Goal: Complete application form

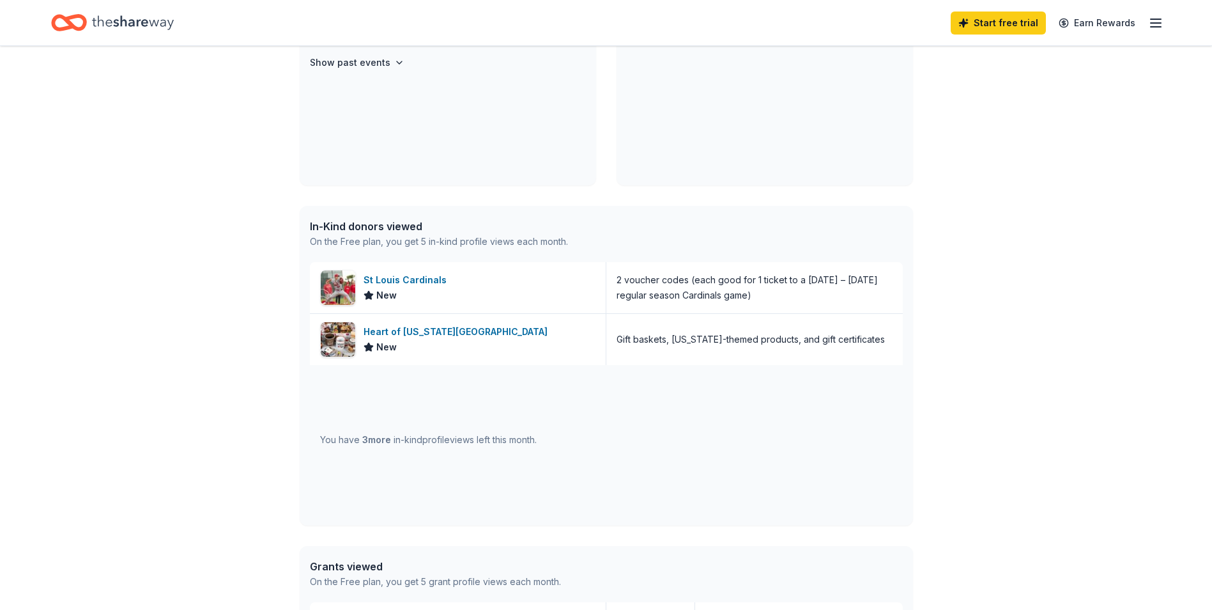
scroll to position [383, 0]
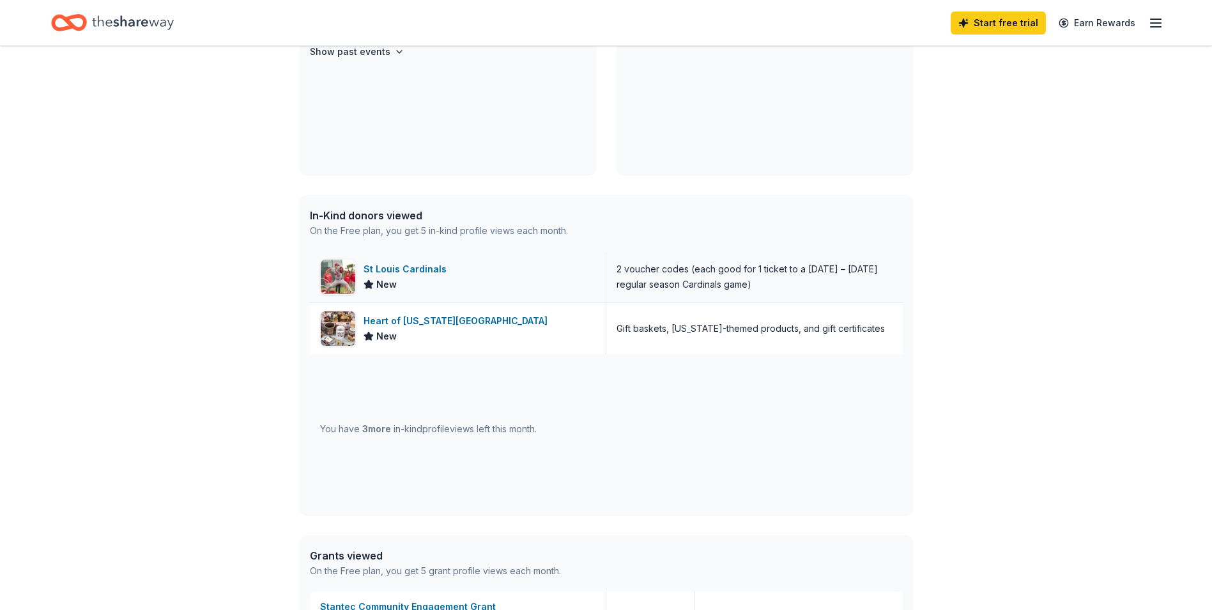
click at [334, 272] on img at bounding box center [338, 276] width 35 height 35
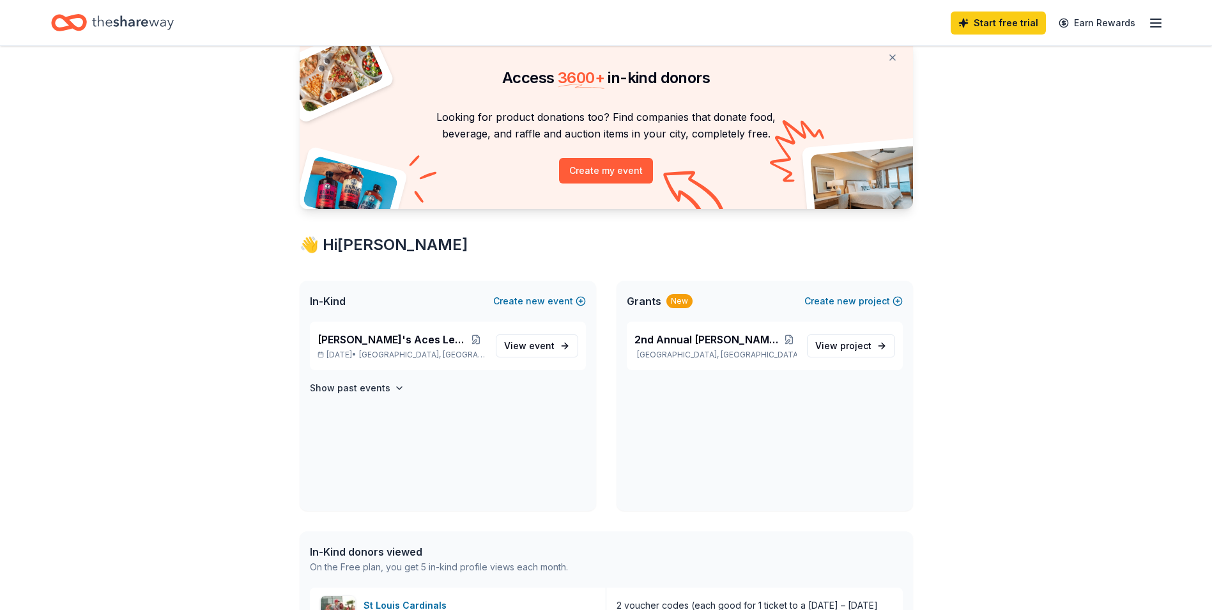
scroll to position [0, 0]
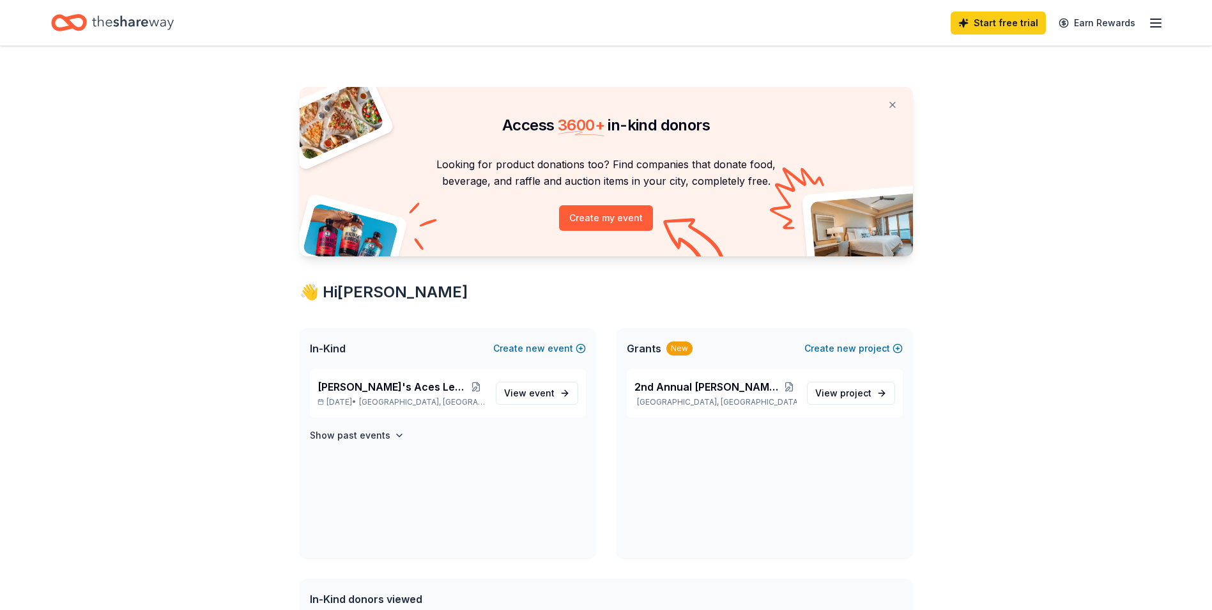
click at [1159, 18] on icon "button" at bounding box center [1155, 22] width 15 height 15
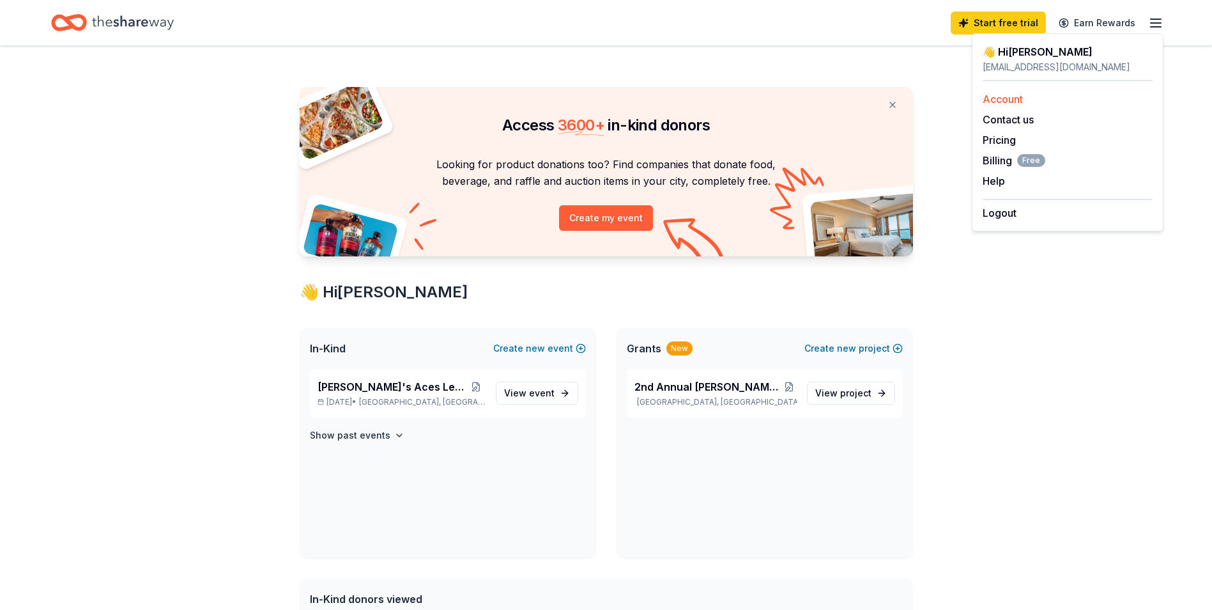
click at [997, 96] on link "Account" at bounding box center [1003, 99] width 40 height 13
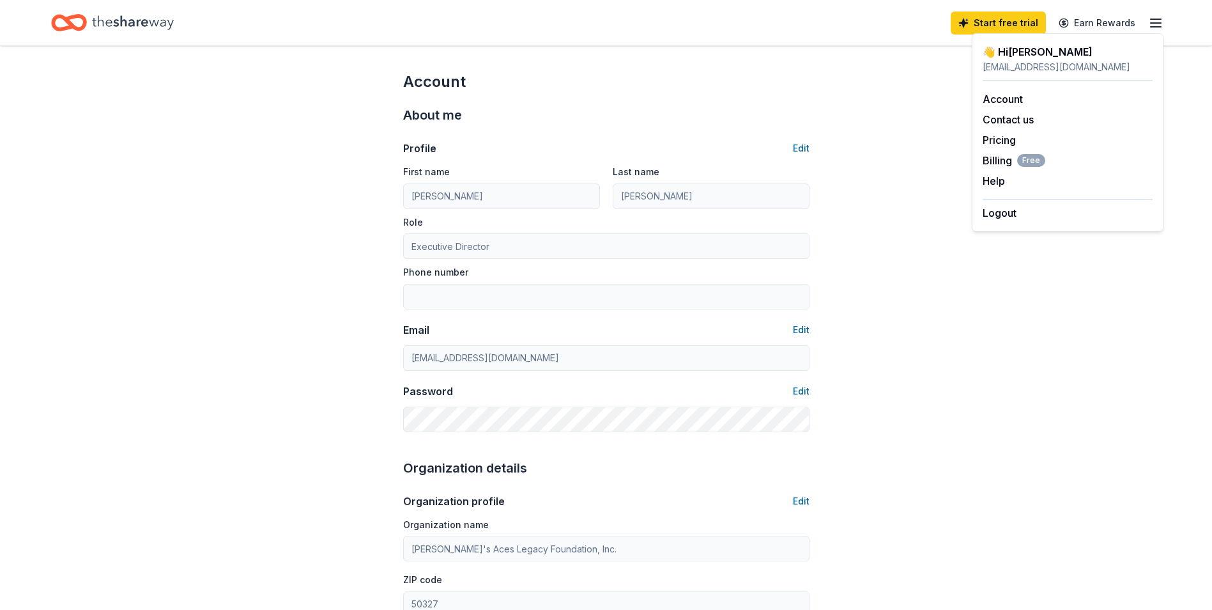
click at [122, 26] on icon "Home" at bounding box center [133, 22] width 82 height 14
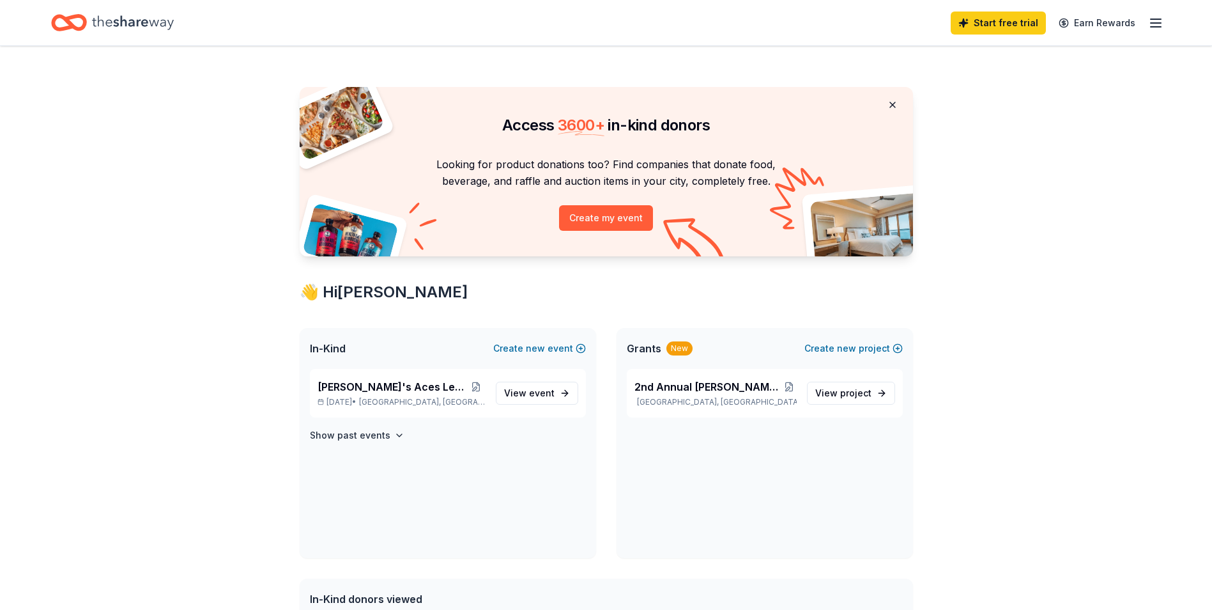
click at [890, 100] on button at bounding box center [892, 105] width 31 height 26
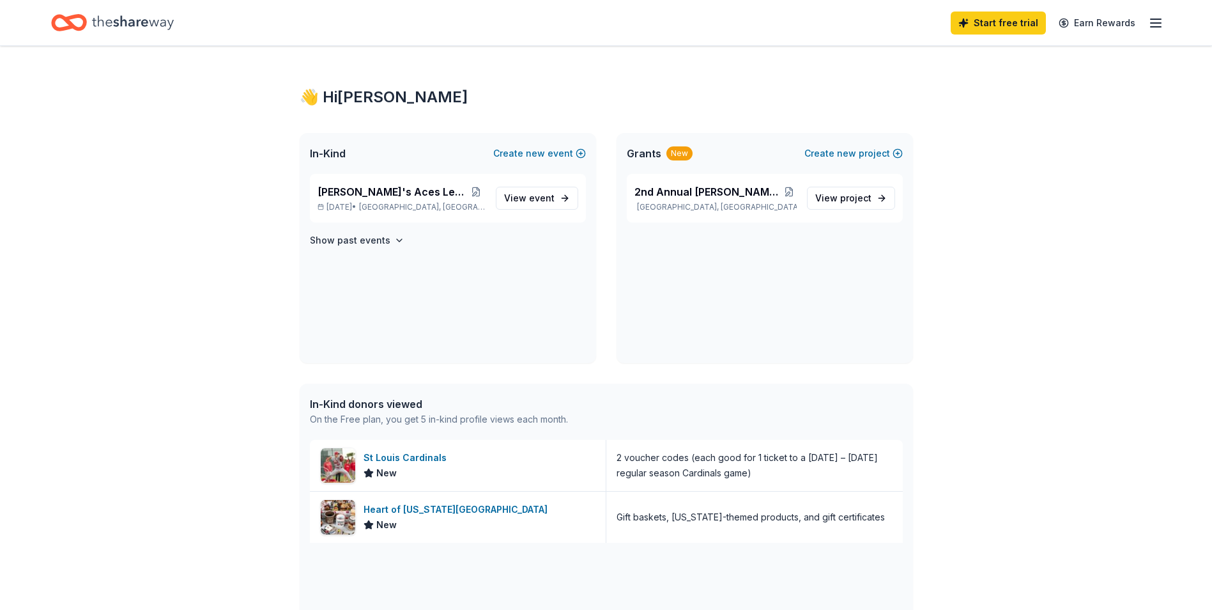
click at [481, 93] on div "👋 Hi Erin" at bounding box center [607, 97] width 614 height 20
click at [525, 200] on span "View event" at bounding box center [529, 197] width 50 height 15
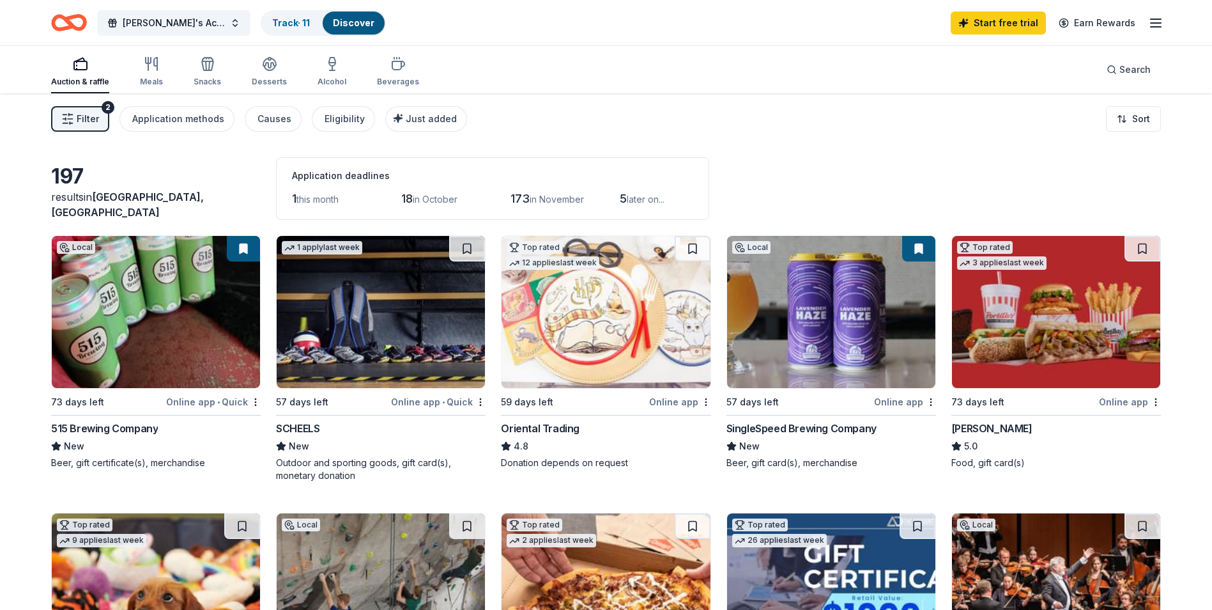
click at [84, 121] on span "Filter" at bounding box center [88, 118] width 22 height 15
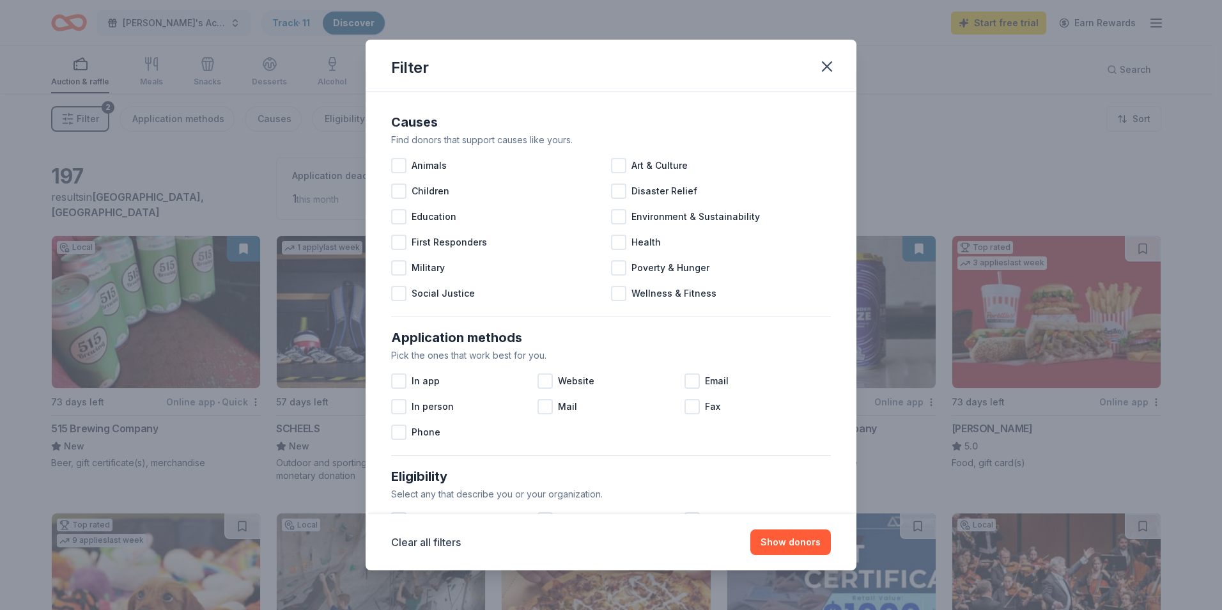
click at [84, 121] on div "Filter Causes Find donors that support causes like yours. Animals Art & Culture…" at bounding box center [611, 305] width 1222 height 610
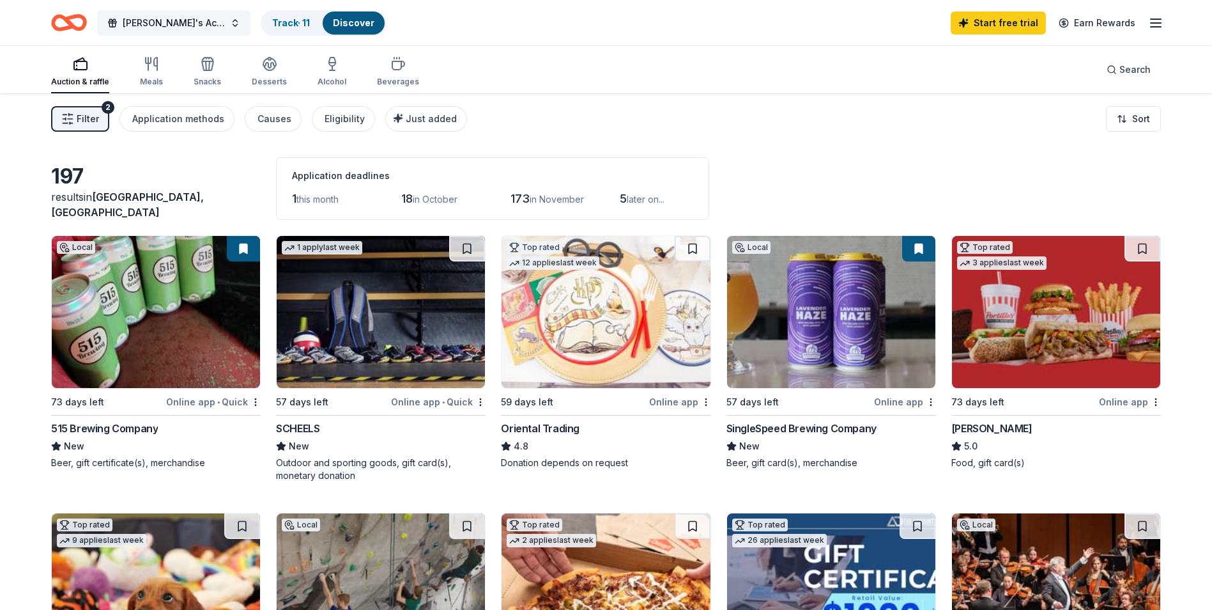
click at [235, 19] on button "[PERSON_NAME]'s Aces Legacy Classic" at bounding box center [173, 23] width 153 height 26
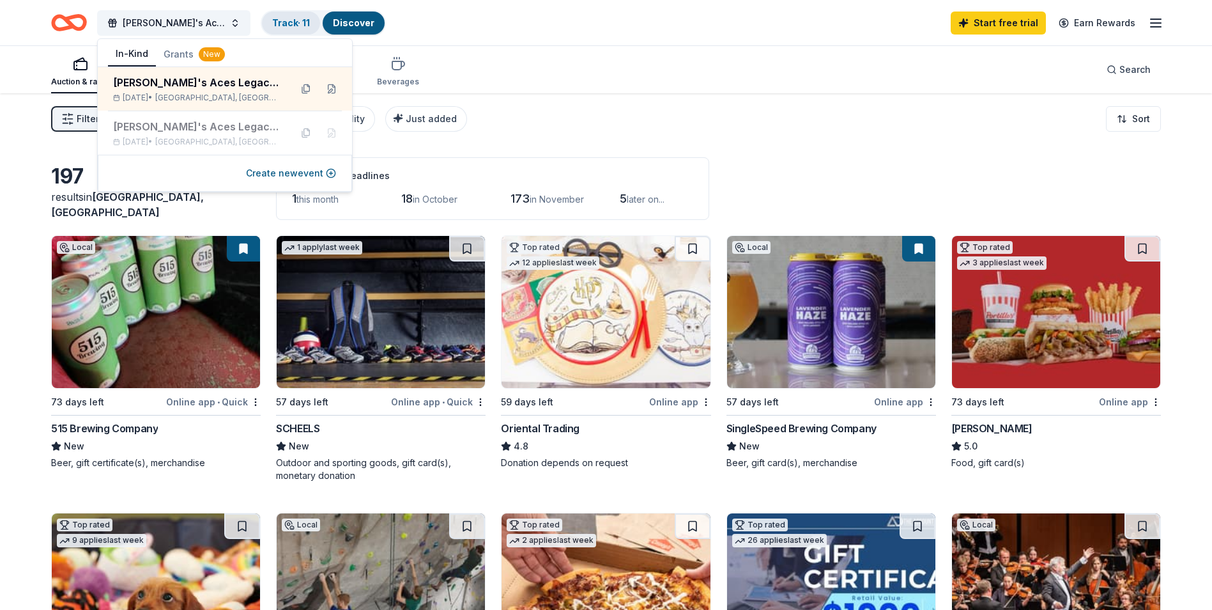
click at [287, 19] on link "Track · 11" at bounding box center [291, 22] width 38 height 11
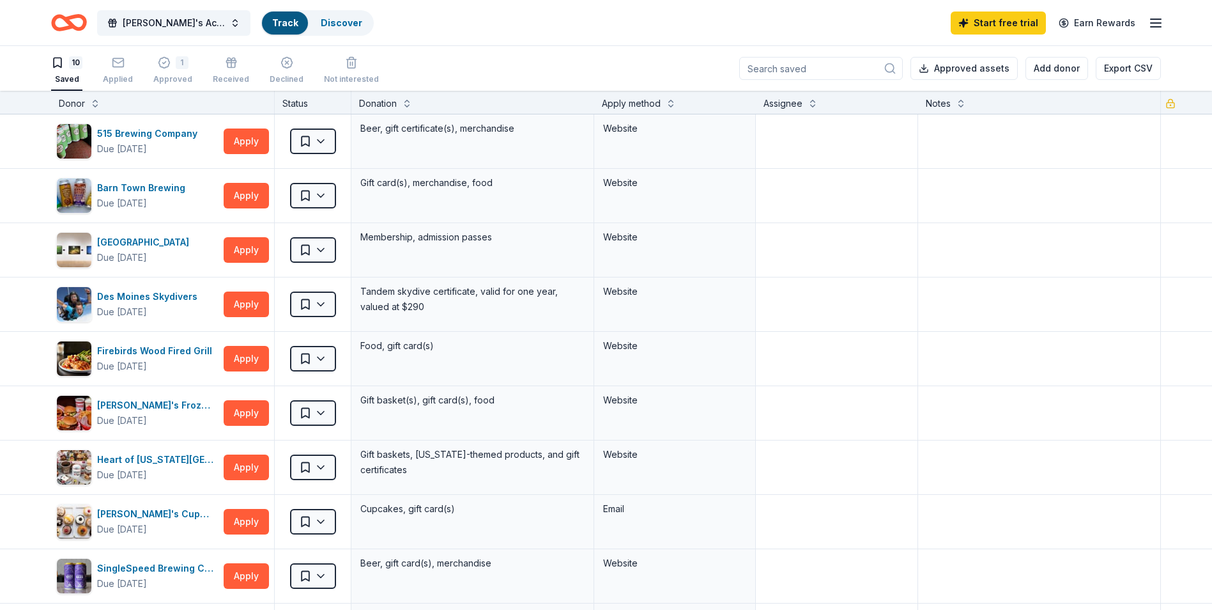
scroll to position [1, 0]
click at [286, 23] on link "Track" at bounding box center [285, 22] width 26 height 11
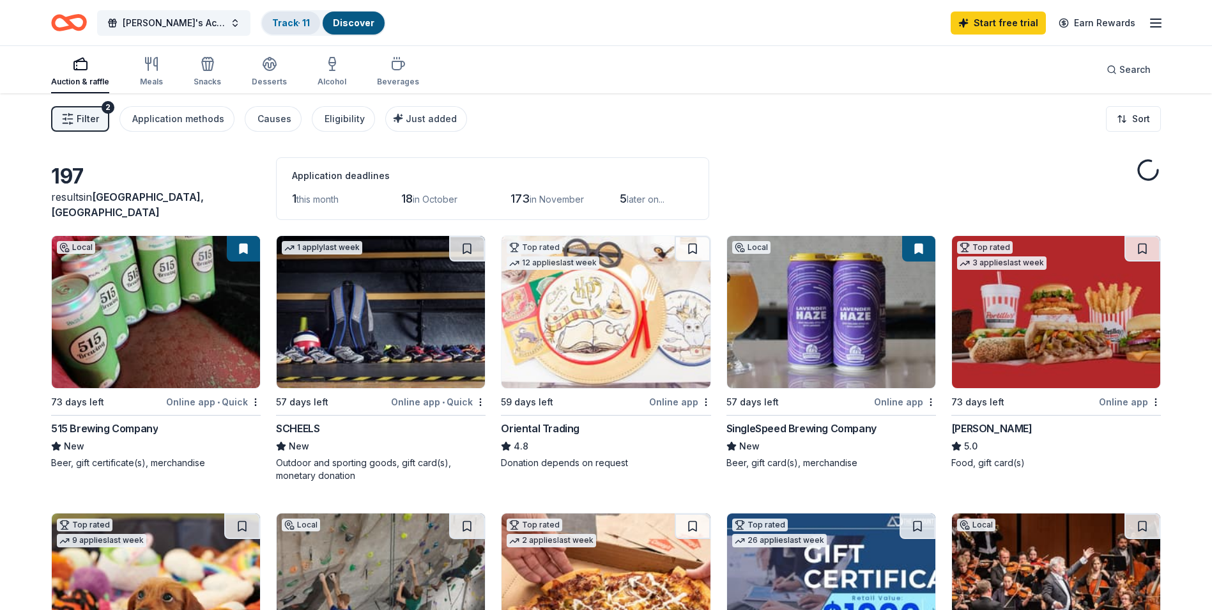
click at [279, 24] on link "Track · 11" at bounding box center [291, 22] width 38 height 11
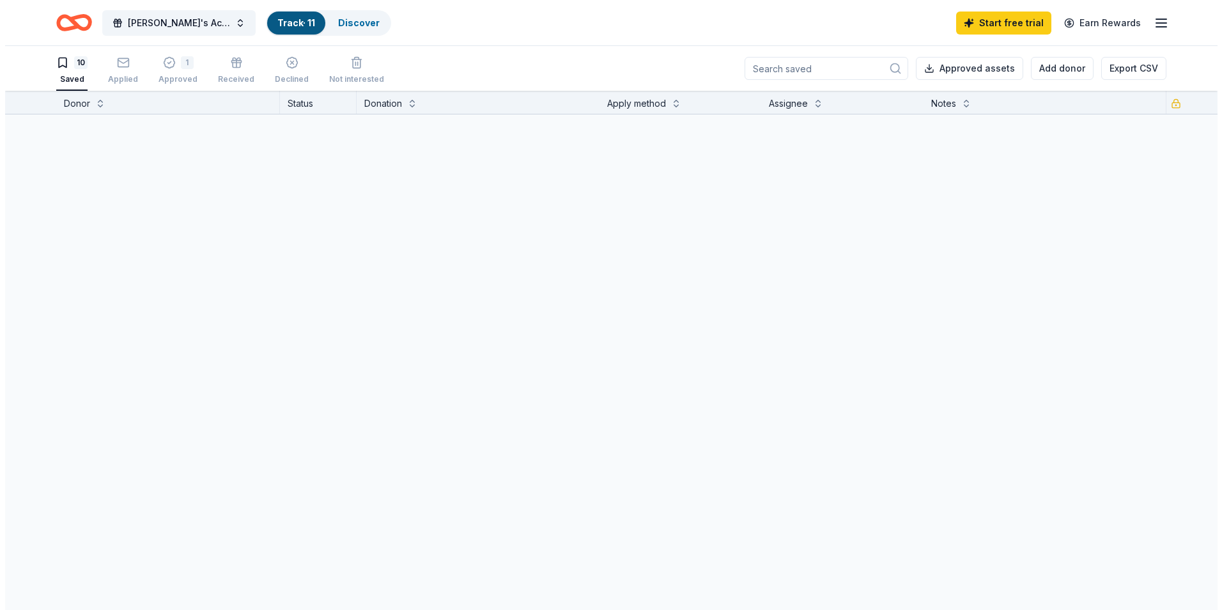
scroll to position [1, 0]
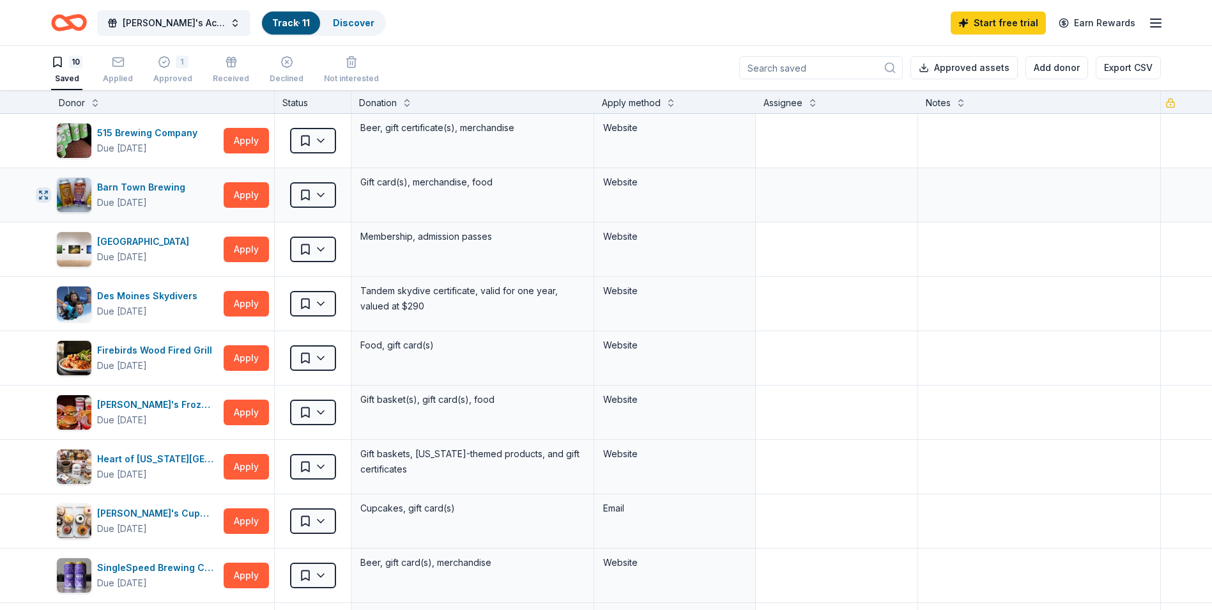
click at [42, 190] on icon "button" at bounding box center [43, 195] width 10 height 10
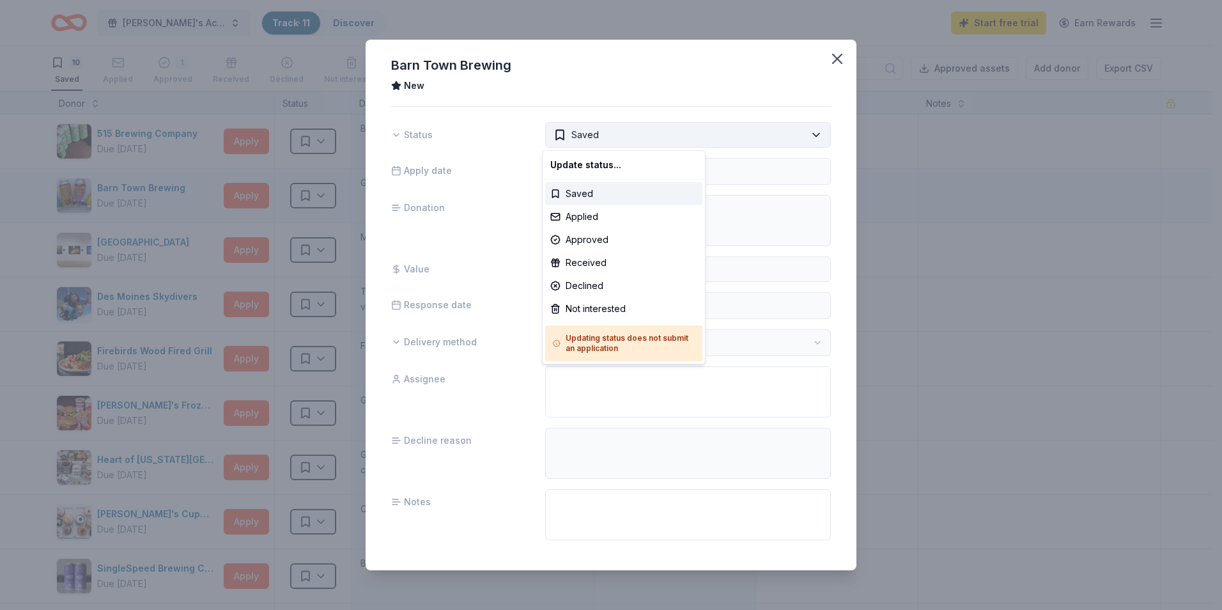
click at [819, 141] on html "Jayse's Aces Legacy Classic Track · 11 Discover Start free trial Earn Rewards 1…" at bounding box center [611, 305] width 1222 height 610
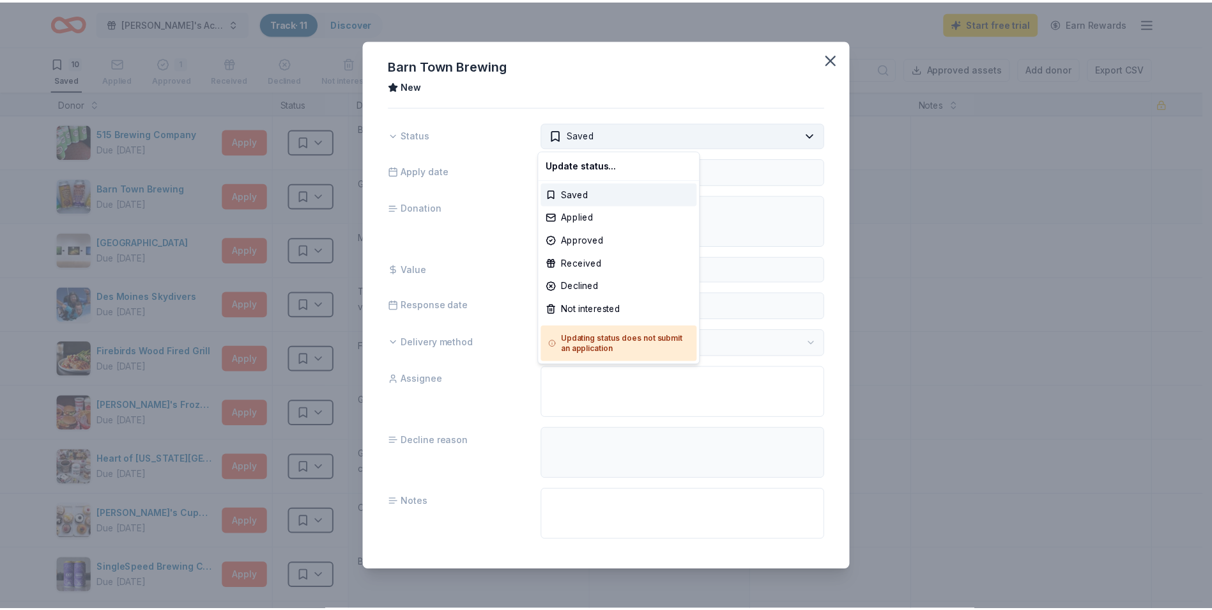
scroll to position [0, 0]
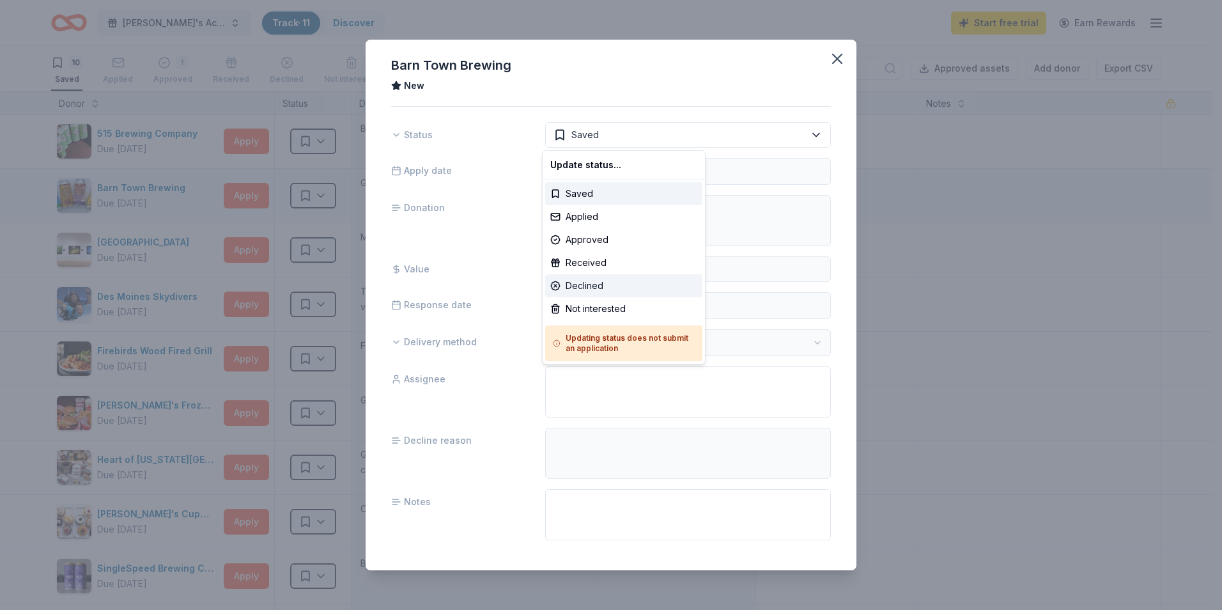
click at [580, 283] on div "Declined" at bounding box center [623, 285] width 157 height 23
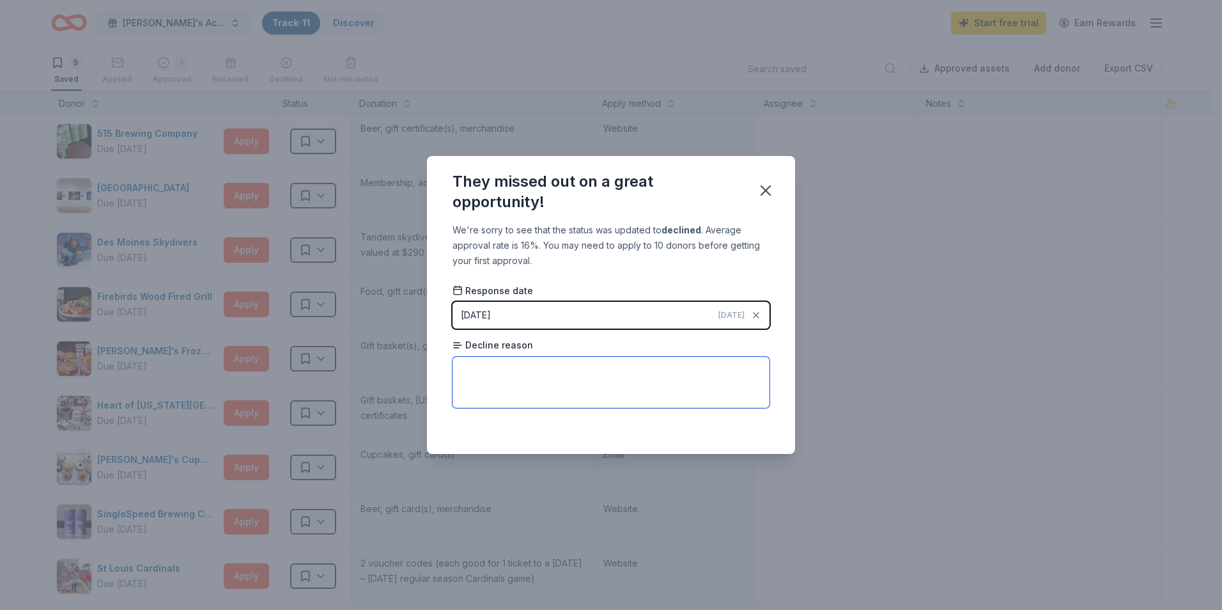
click at [520, 390] on textarea at bounding box center [610, 382] width 317 height 51
type textarea "Just said they can't this year."
click at [762, 187] on icon "button" at bounding box center [765, 190] width 9 height 9
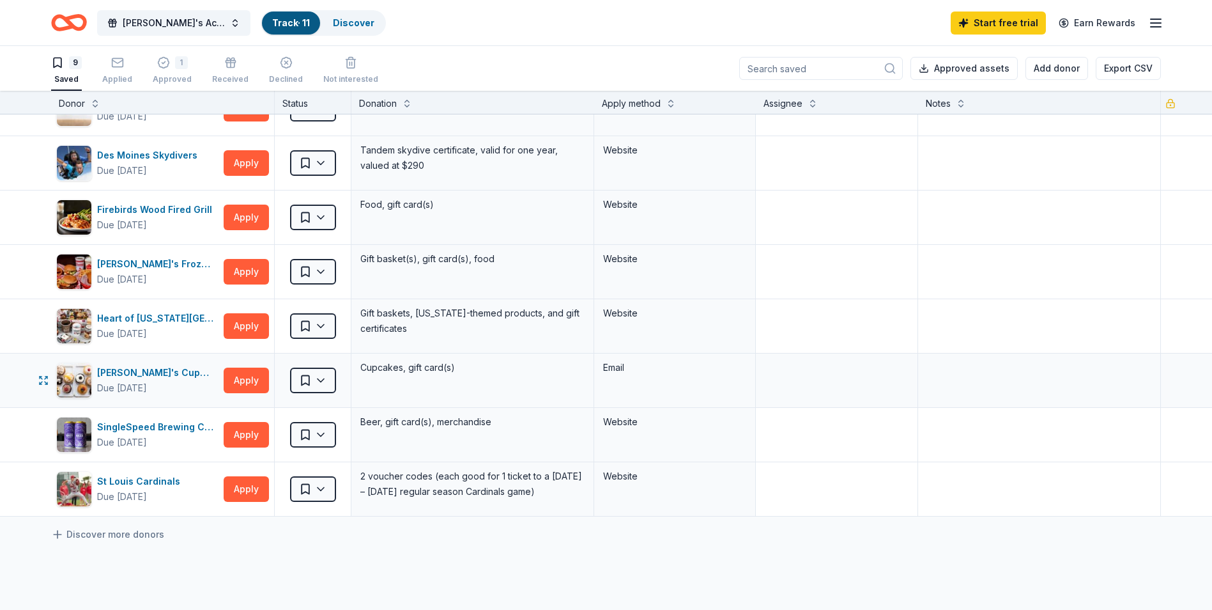
scroll to position [128, 0]
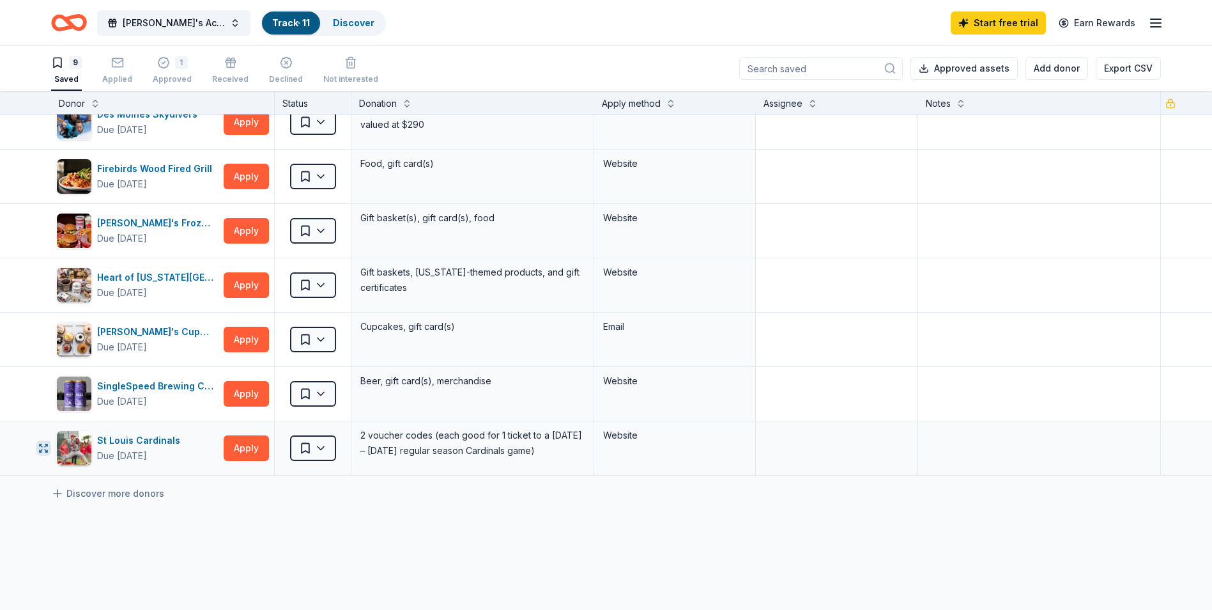
click at [37, 447] on button "button" at bounding box center [43, 447] width 15 height 15
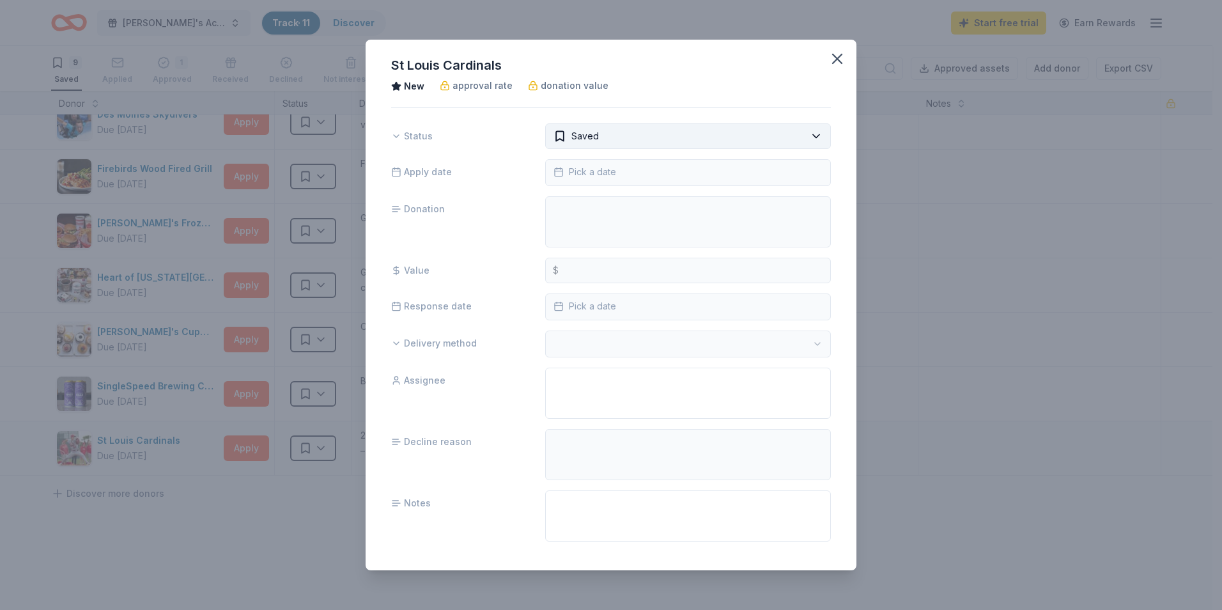
click at [612, 143] on html "Jayse's Aces Legacy Classic Track · 11 Discover Start free trial Earn Rewards 9…" at bounding box center [611, 305] width 1222 height 610
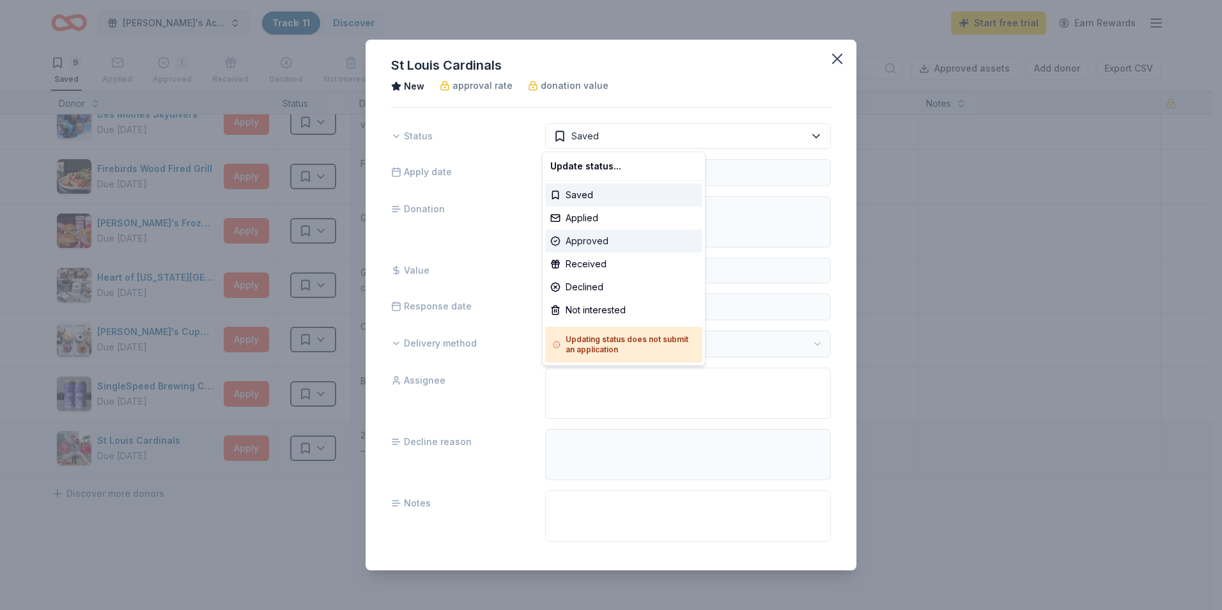
click at [591, 238] on div "Approved" at bounding box center [623, 240] width 157 height 23
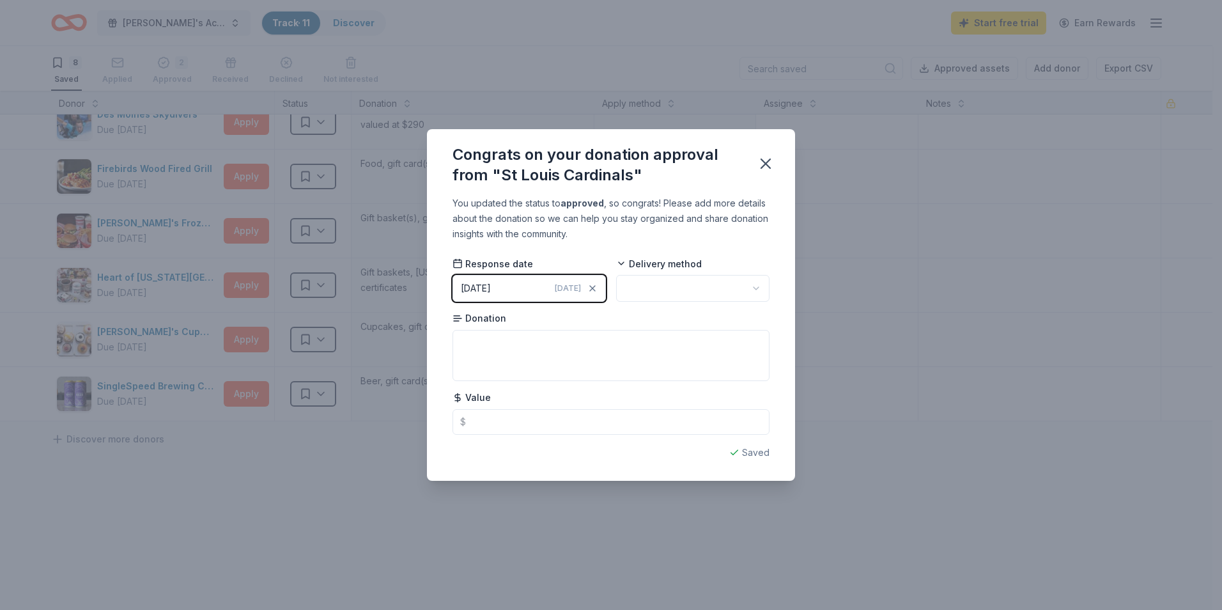
click at [648, 287] on html "Jayse's Aces Legacy Classic Track · 11 Discover Start free trial Earn Rewards 8…" at bounding box center [611, 305] width 1222 height 610
click at [542, 352] on textarea at bounding box center [610, 355] width 317 height 51
type textarea "2 M-TH game tickets"
type input "50.00"
click at [768, 166] on icon "button" at bounding box center [765, 163] width 9 height 9
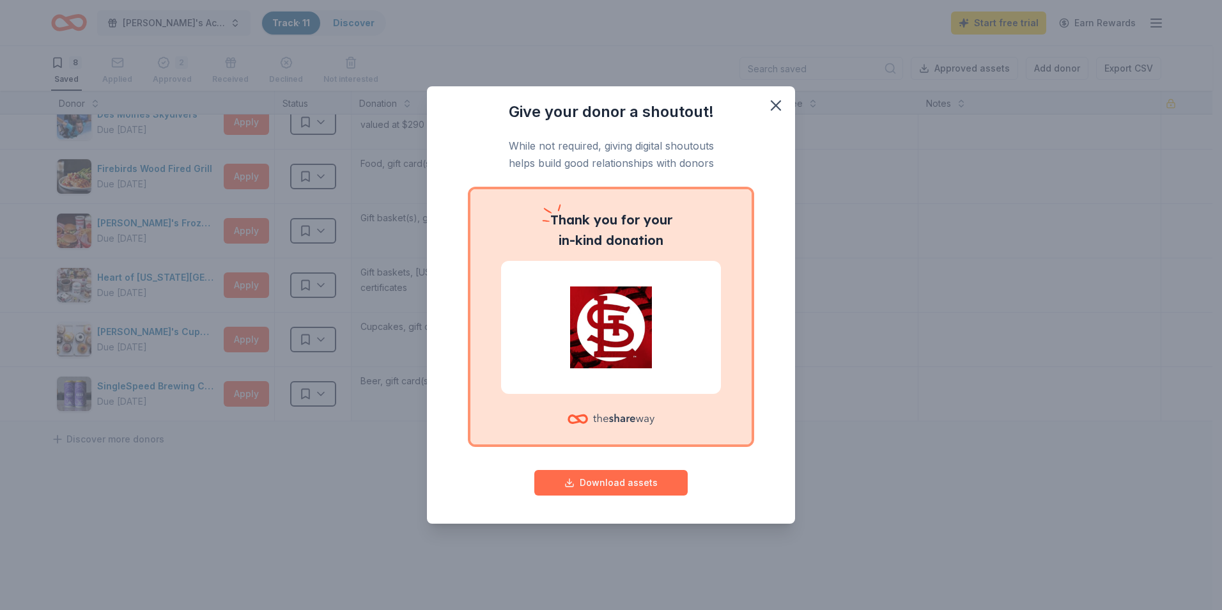
click at [613, 483] on button "Download assets" at bounding box center [610, 483] width 153 height 26
click at [775, 106] on icon "button" at bounding box center [775, 105] width 9 height 9
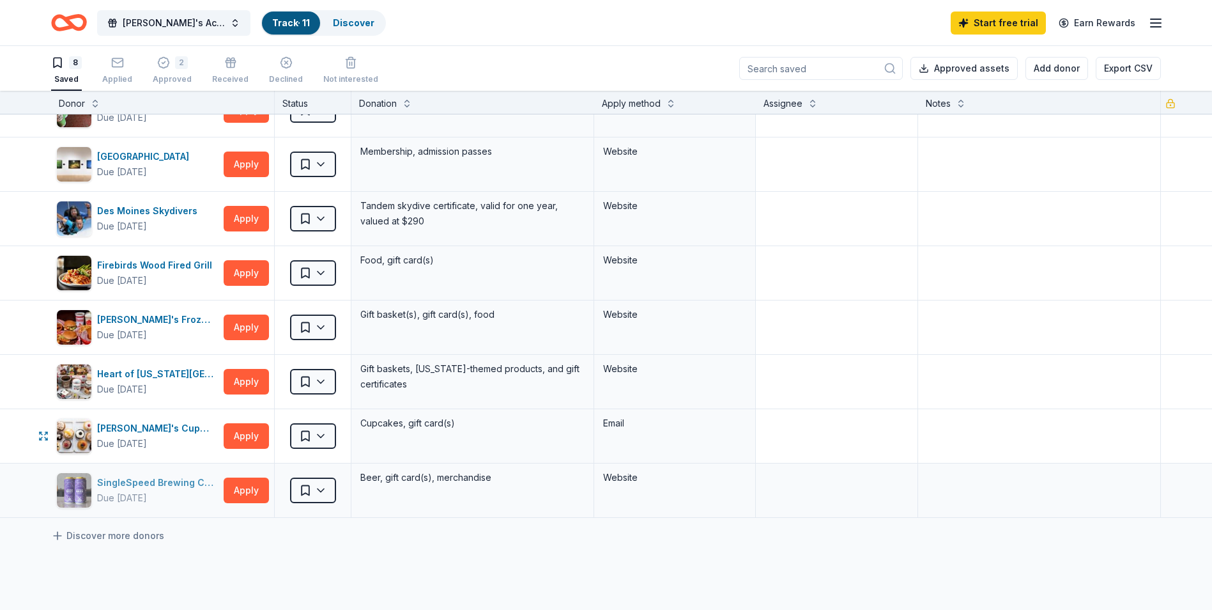
scroll to position [0, 0]
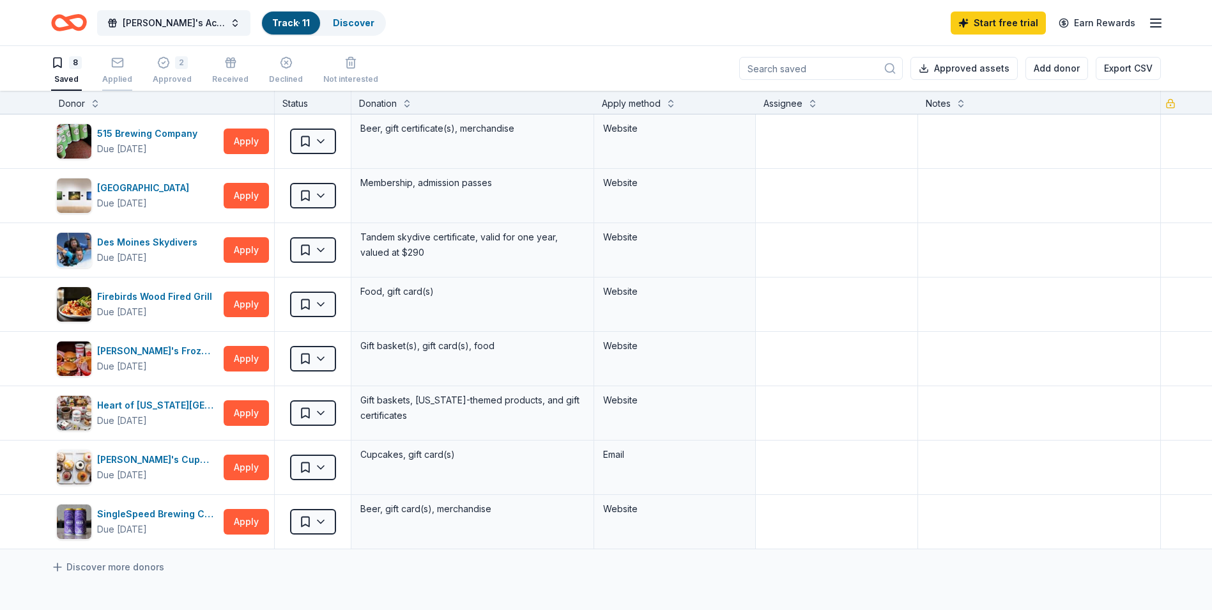
click at [120, 68] on icon "button" at bounding box center [117, 62] width 13 height 13
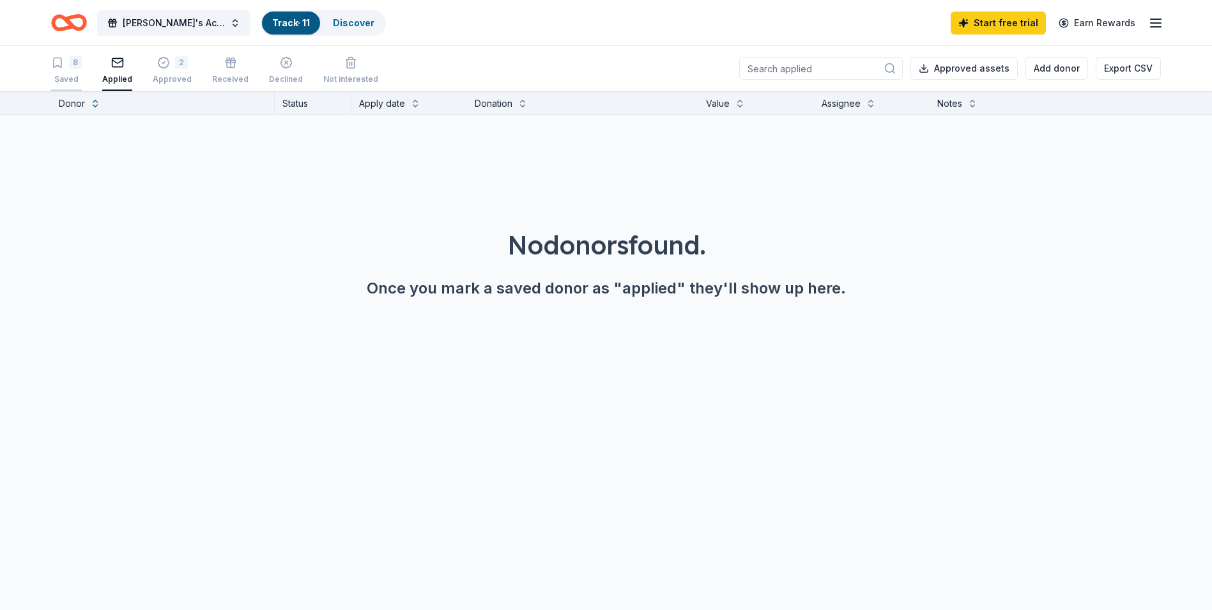
click at [66, 68] on div "8" at bounding box center [66, 62] width 31 height 13
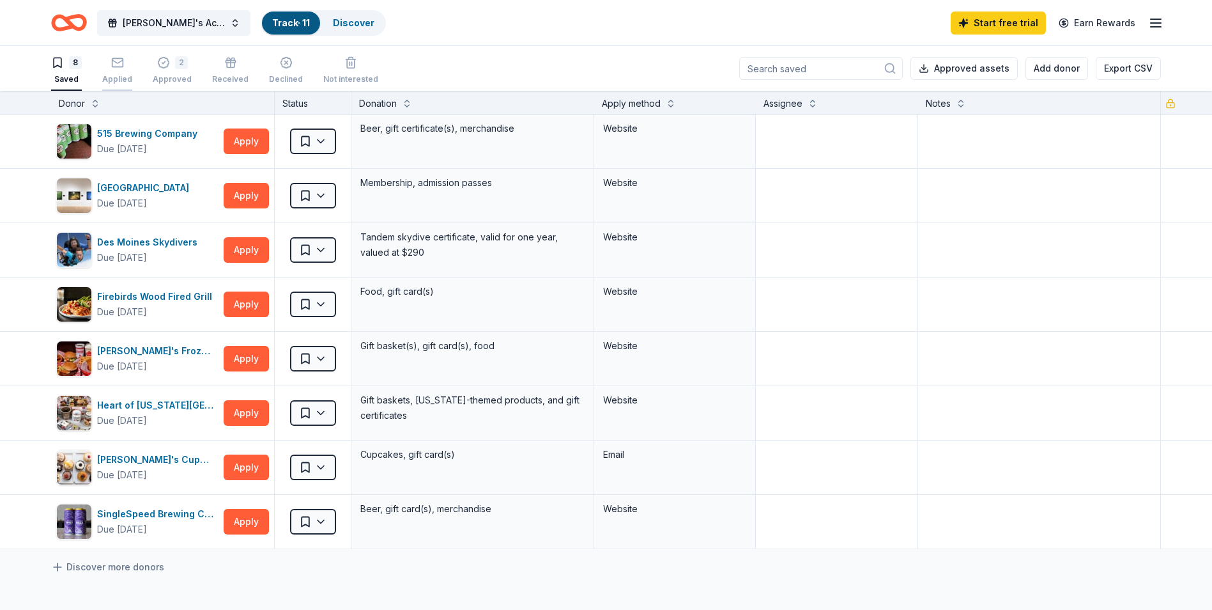
click at [112, 68] on icon "button" at bounding box center [117, 62] width 13 height 13
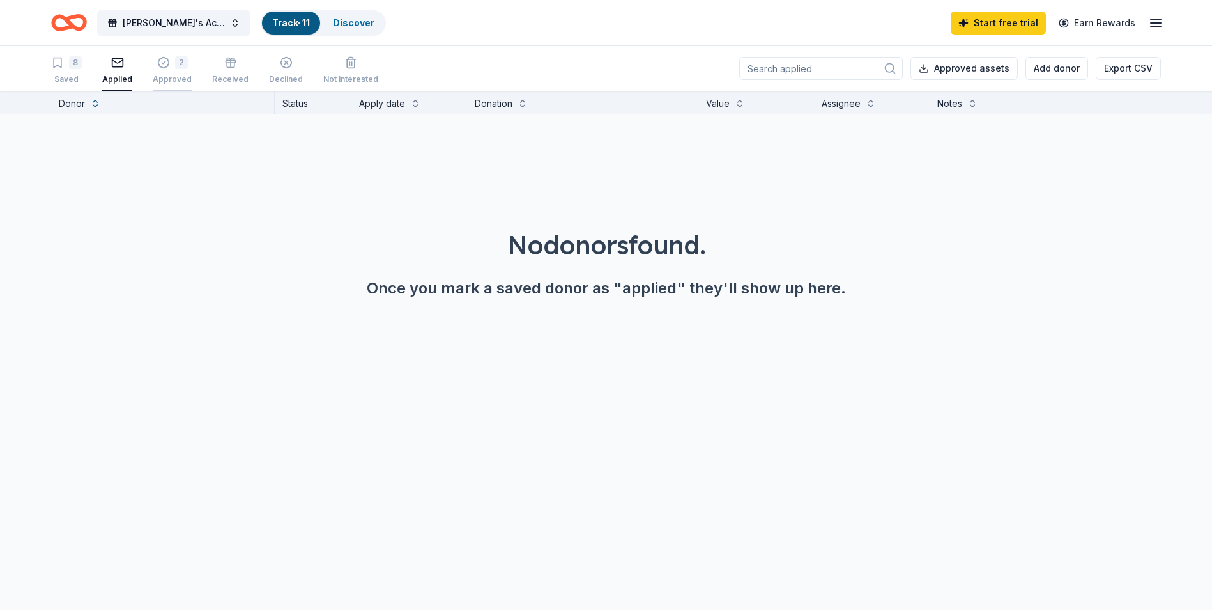
click at [168, 72] on div "2 Approved" at bounding box center [172, 70] width 39 height 28
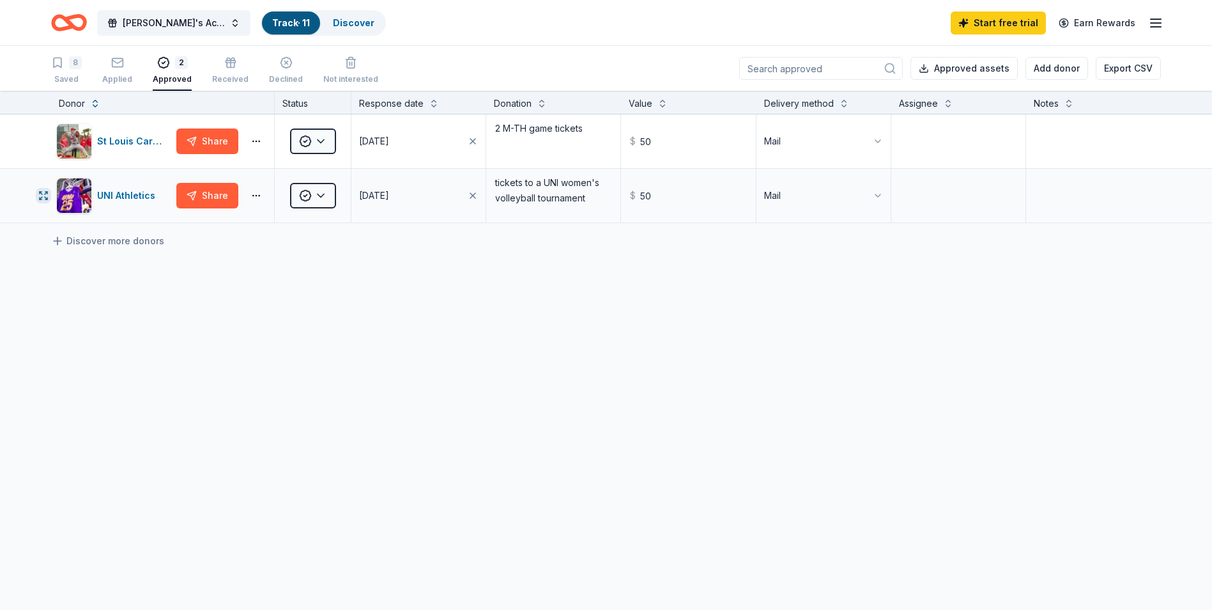
click at [39, 196] on icon "button" at bounding box center [43, 195] width 10 height 10
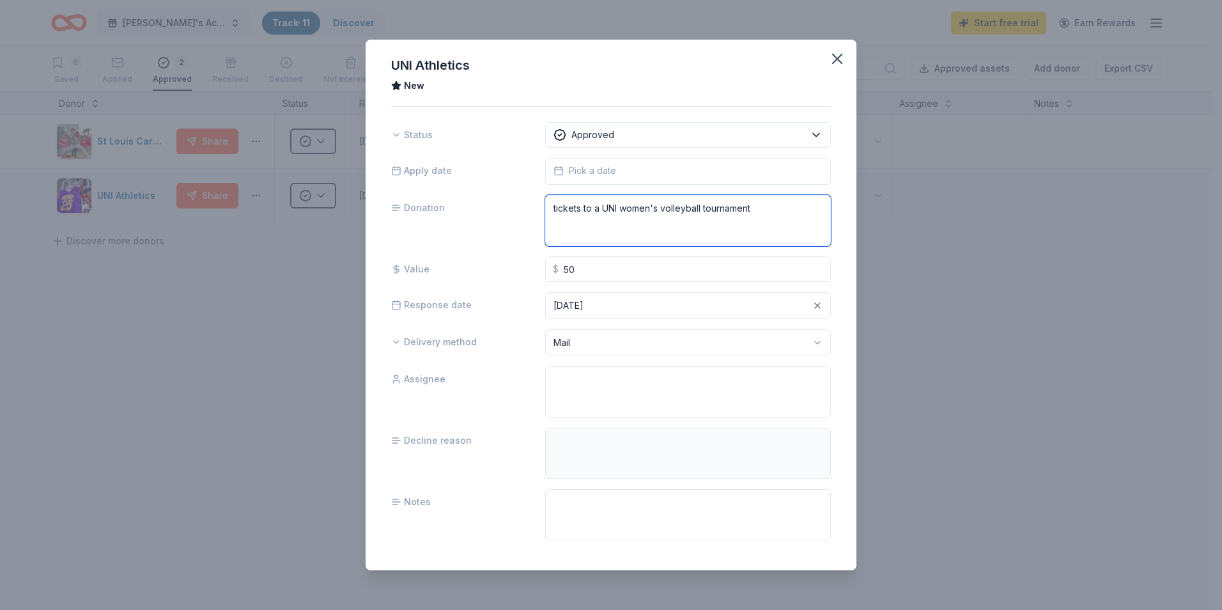
drag, startPoint x: 619, startPoint y: 210, endPoint x: 792, endPoint y: 224, distance: 174.5
click at [792, 224] on textarea "tickets to a UNI women's volleyball tournament" at bounding box center [688, 220] width 286 height 51
type textarea "tickets to a UNI men's"
type textarea "tickets to a UNI mens"
type textarea "tickets to a UNI men's basketball"
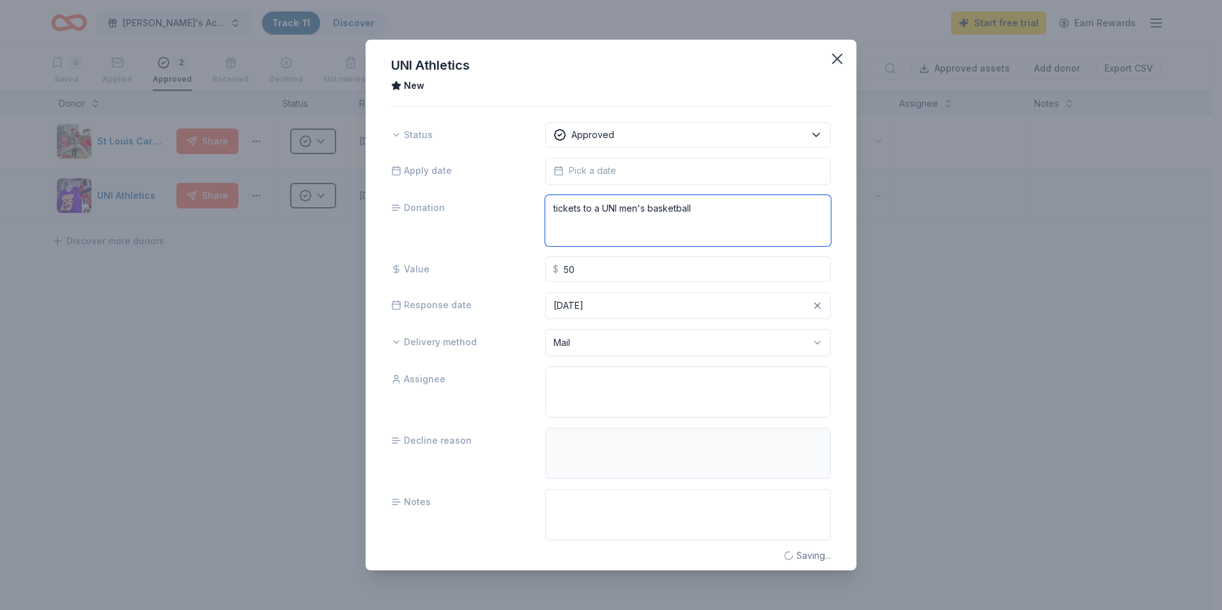
type textarea "tickets to a UNI men's bas"
type textarea "tickets to a UNI men's basketball"
click at [828, 59] on icon "button" at bounding box center [837, 59] width 18 height 18
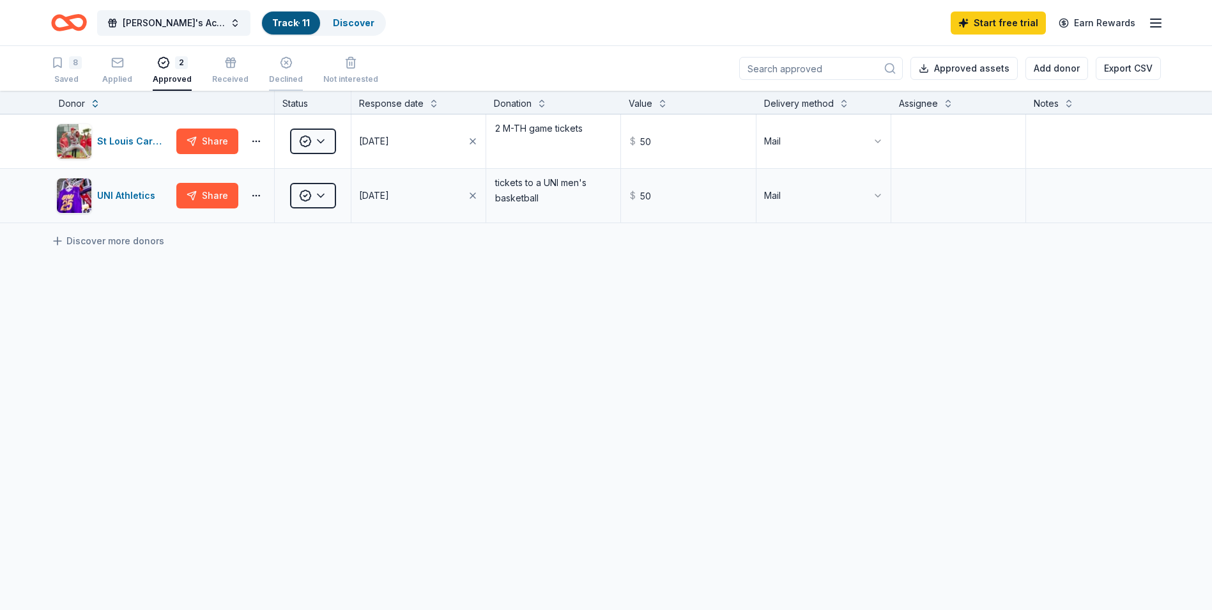
click at [281, 69] on div "Declined" at bounding box center [286, 70] width 34 height 28
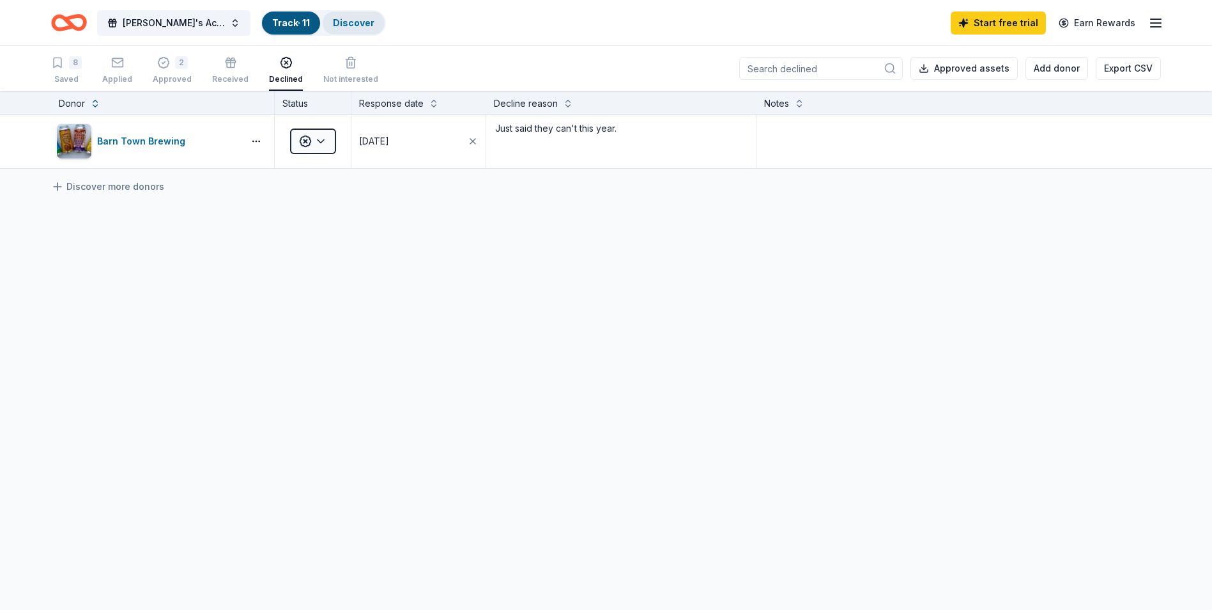
click at [355, 22] on link "Discover" at bounding box center [354, 22] width 42 height 11
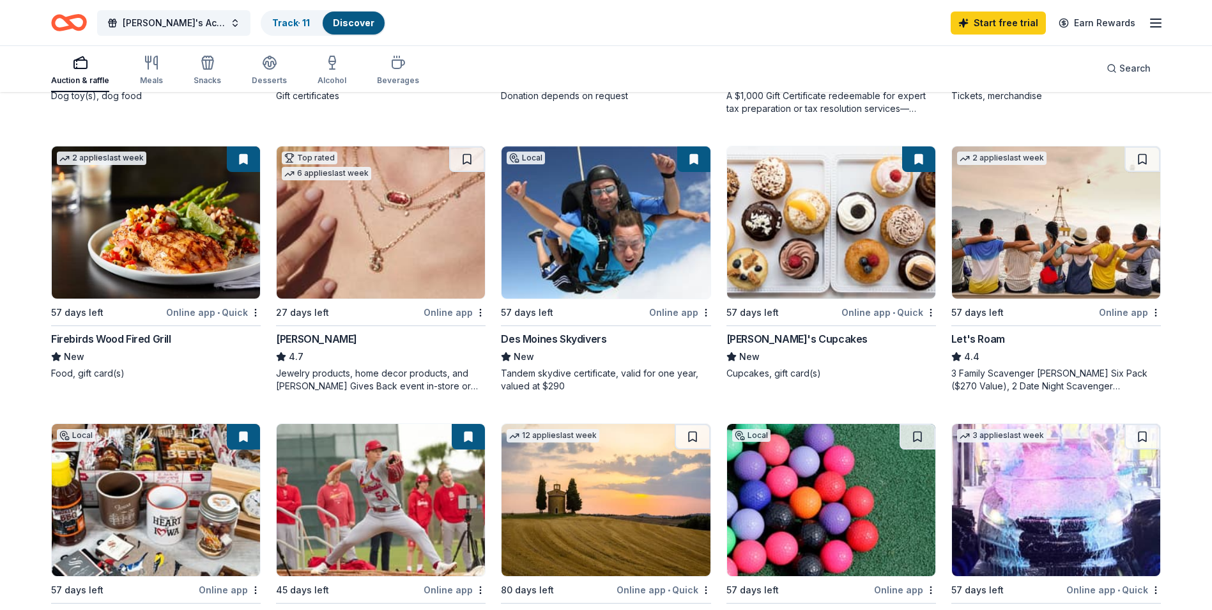
scroll to position [608, 0]
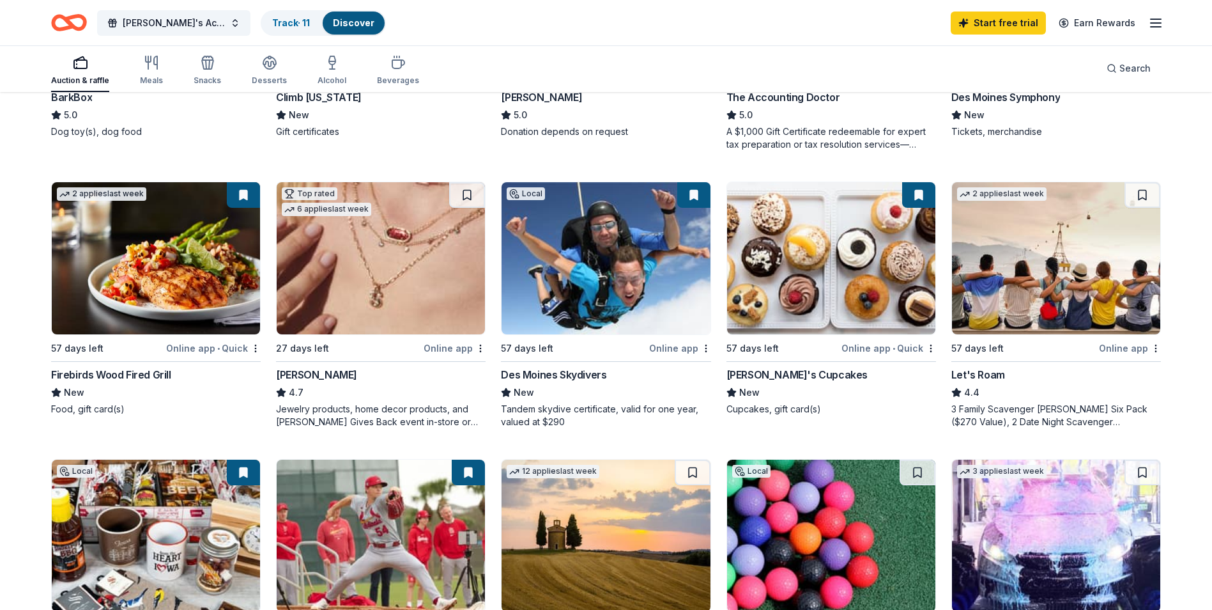
click at [421, 305] on img at bounding box center [381, 258] width 208 height 152
click at [629, 323] on img at bounding box center [606, 258] width 208 height 152
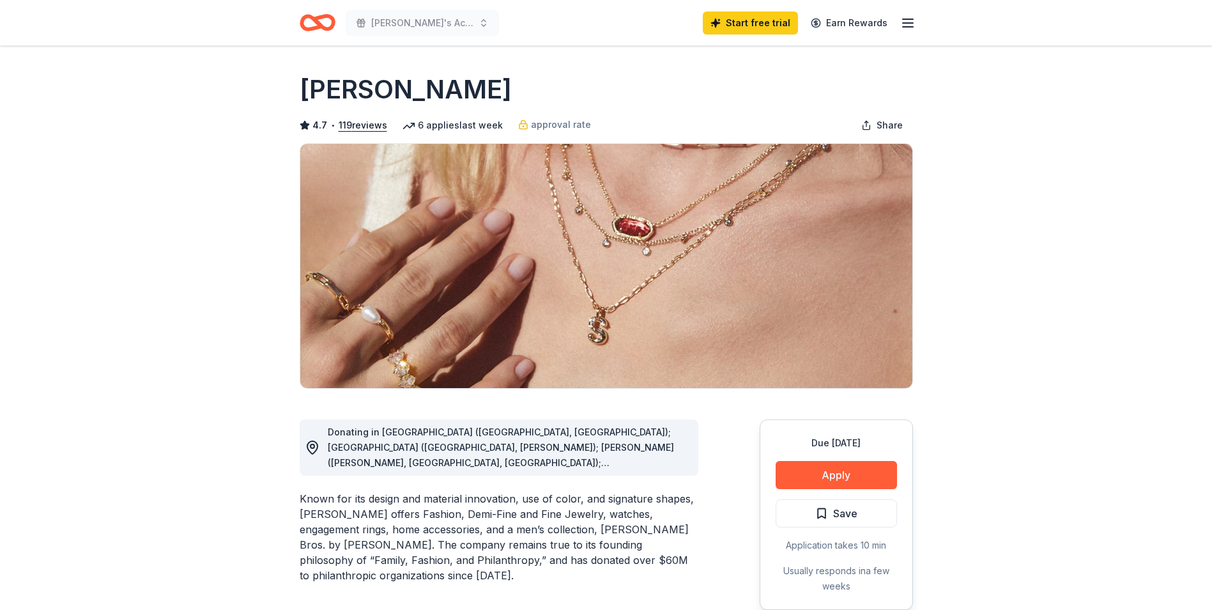
click at [515, 451] on span "Donating in [GEOGRAPHIC_DATA] ([GEOGRAPHIC_DATA], [GEOGRAPHIC_DATA]); [GEOGRAPH…" at bounding box center [501, 592] width 346 height 333
click at [311, 445] on circle at bounding box center [313, 446] width 4 height 4
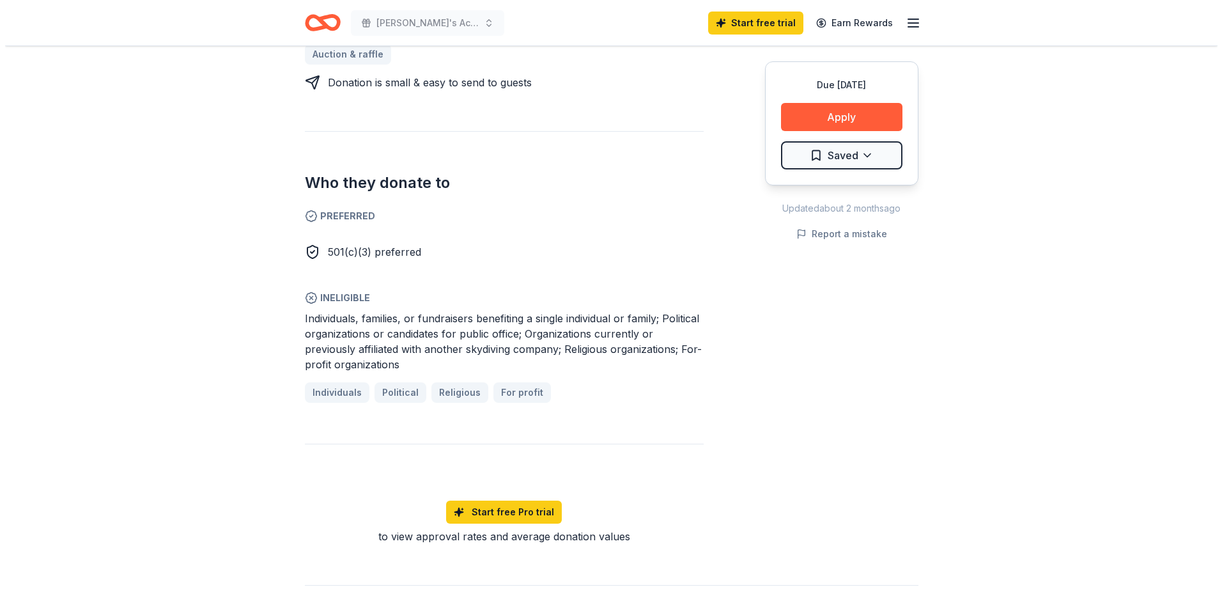
scroll to position [575, 0]
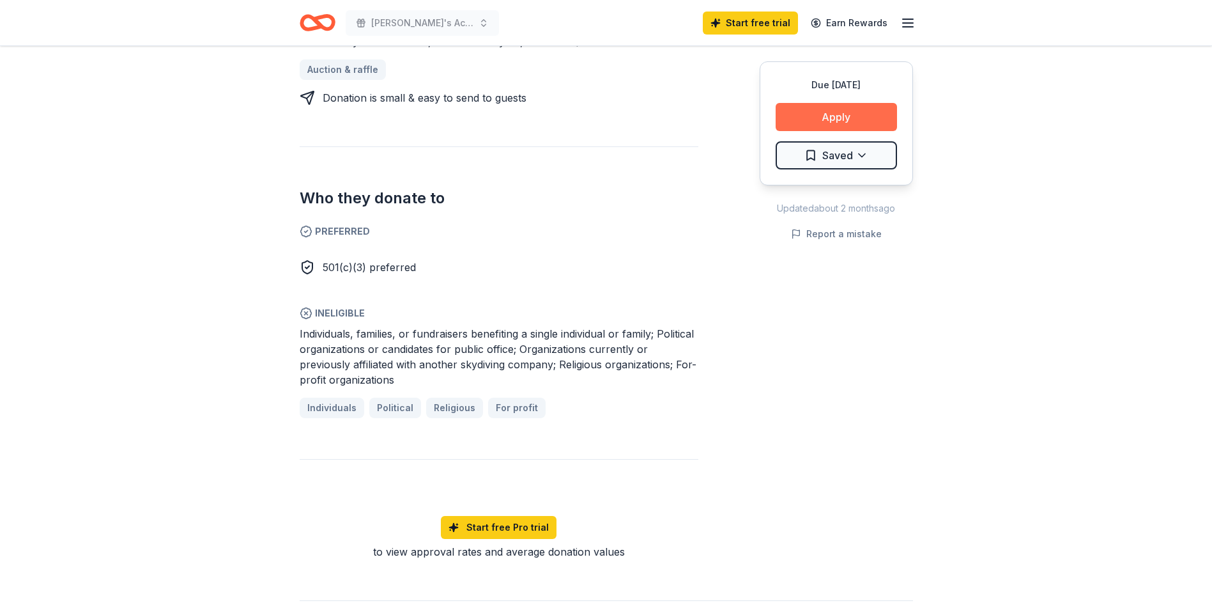
click at [812, 109] on button "Apply" at bounding box center [836, 117] width 121 height 28
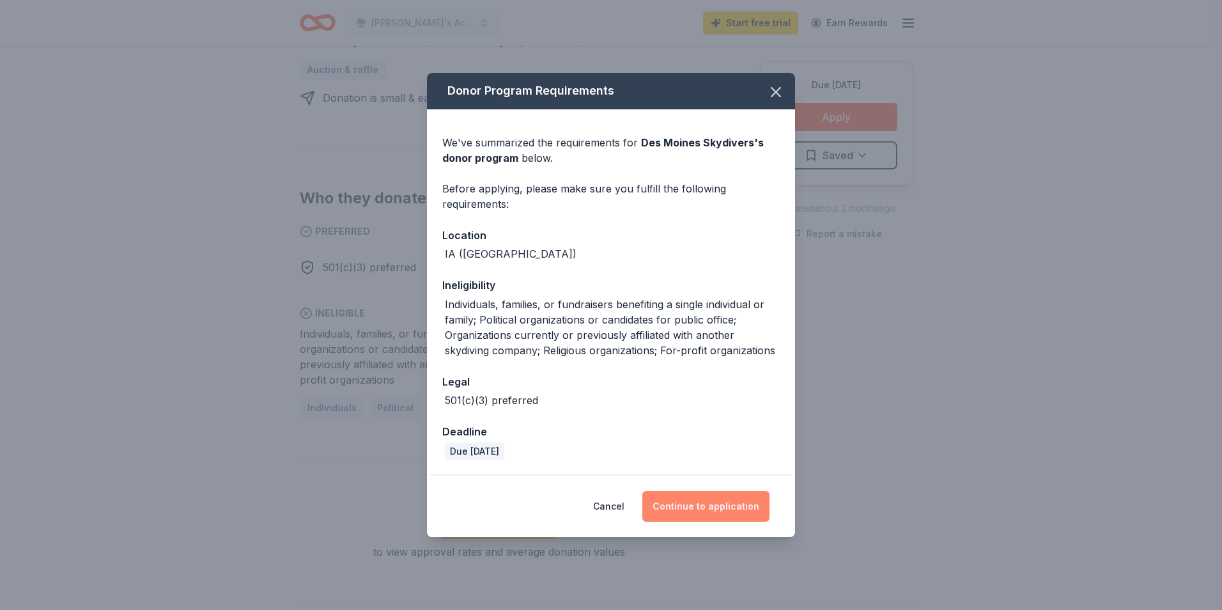
click at [667, 498] on button "Continue to application" at bounding box center [705, 506] width 127 height 31
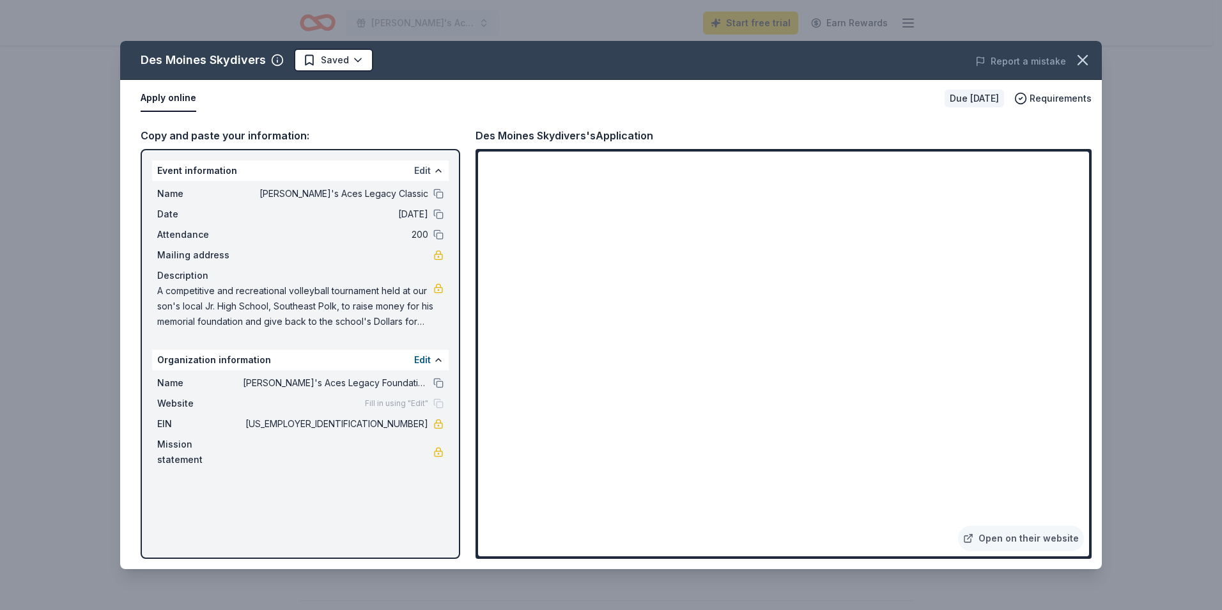
click at [417, 167] on button "Edit" at bounding box center [422, 170] width 17 height 15
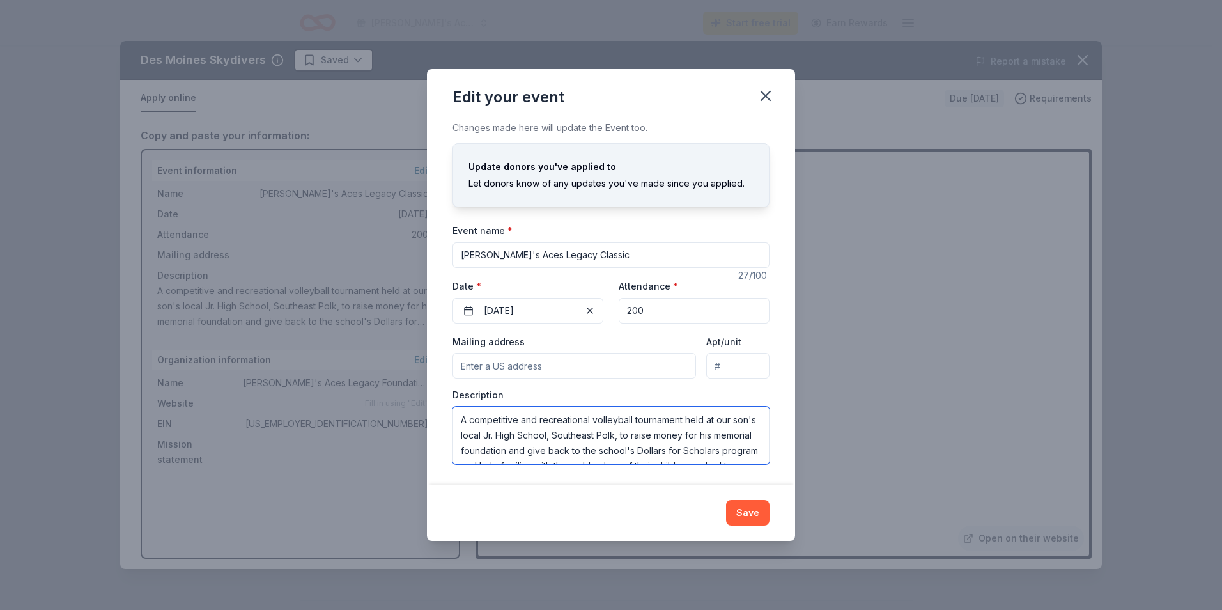
scroll to position [31, 0]
drag, startPoint x: 460, startPoint y: 421, endPoint x: 638, endPoint y: 474, distance: 185.9
click at [638, 474] on div "Changes made here will update the Event too. Update donors you've applied to Le…" at bounding box center [611, 302] width 368 height 364
click at [523, 366] on input "Mailing address" at bounding box center [573, 366] width 243 height 26
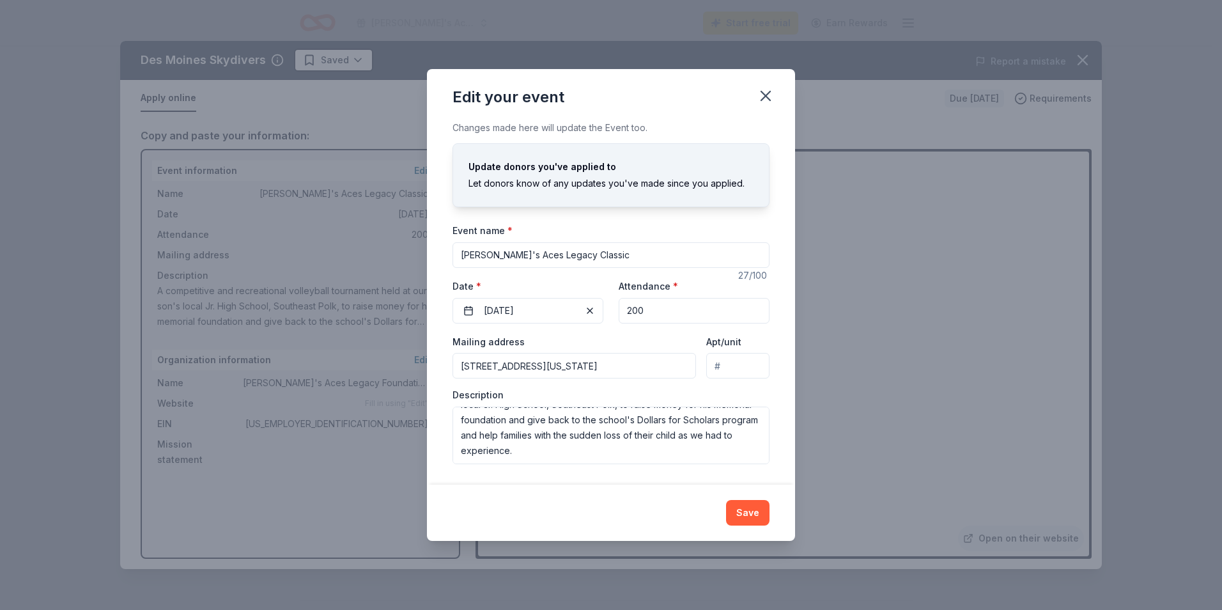
scroll to position [0, 52]
drag, startPoint x: 651, startPoint y: 366, endPoint x: 785, endPoint y: 373, distance: 134.4
click at [784, 373] on div "Changes made here will update the Event too. Update donors you've applied to Le…" at bounding box center [611, 302] width 368 height 364
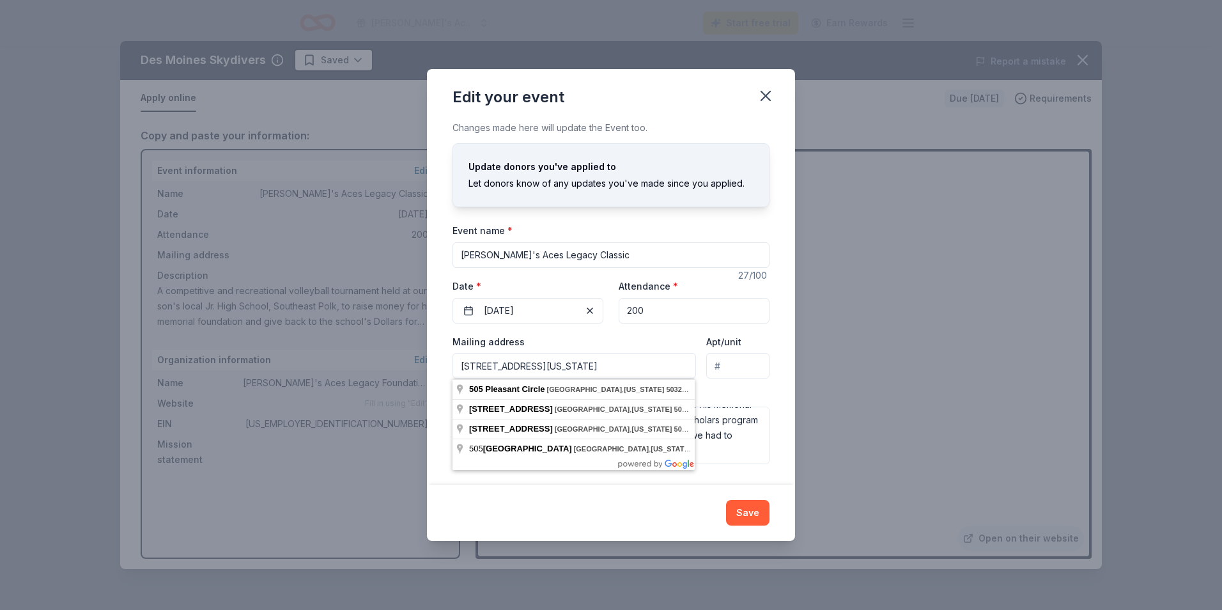
type input "[STREET_ADDRESS][US_STATE]"
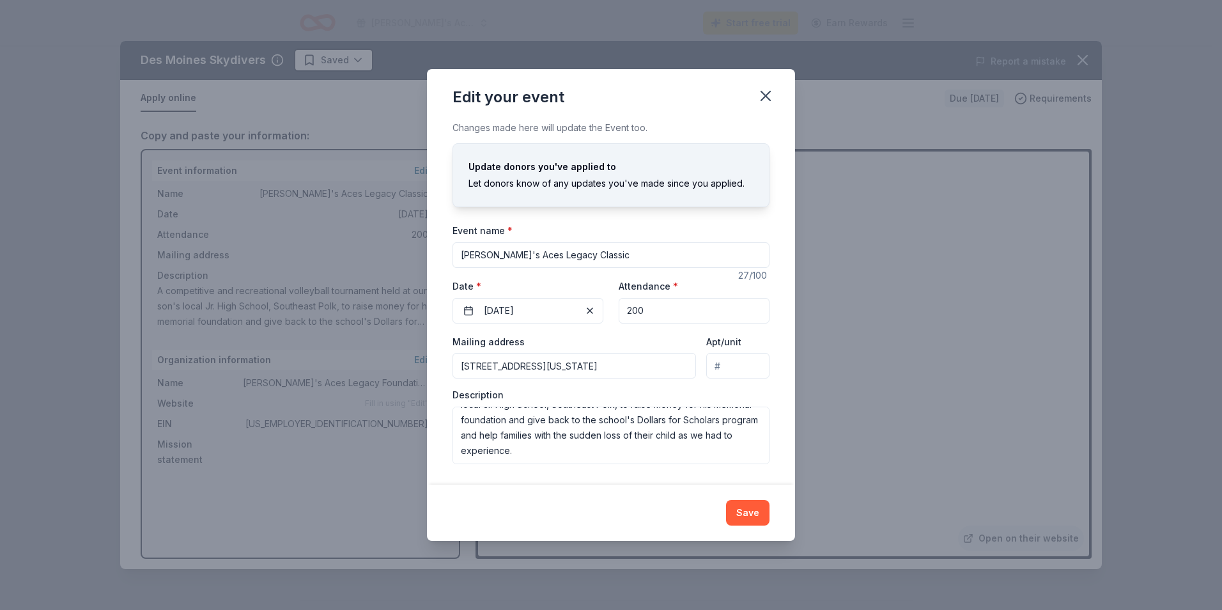
click at [698, 253] on input "[PERSON_NAME]'s Aces Legacy Classic" at bounding box center [610, 255] width 317 height 26
click at [746, 511] on button "Save" at bounding box center [747, 513] width 43 height 26
